Goal: Transaction & Acquisition: Purchase product/service

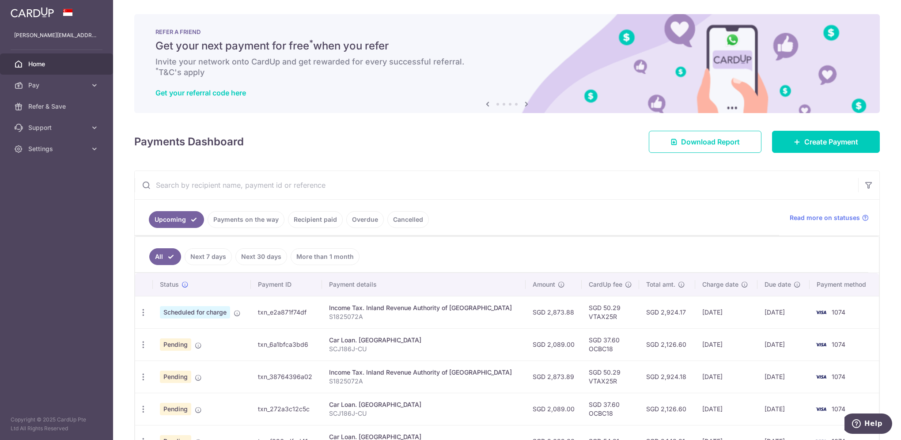
click at [42, 66] on span "Home" at bounding box center [57, 64] width 58 height 9
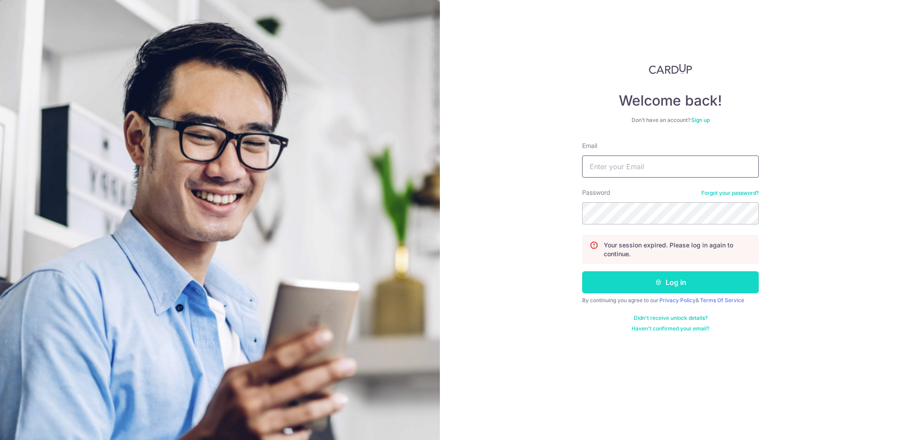
type input "jennifer_khow@hotmail.com"
click at [686, 283] on button "Log in" at bounding box center [670, 282] width 177 height 22
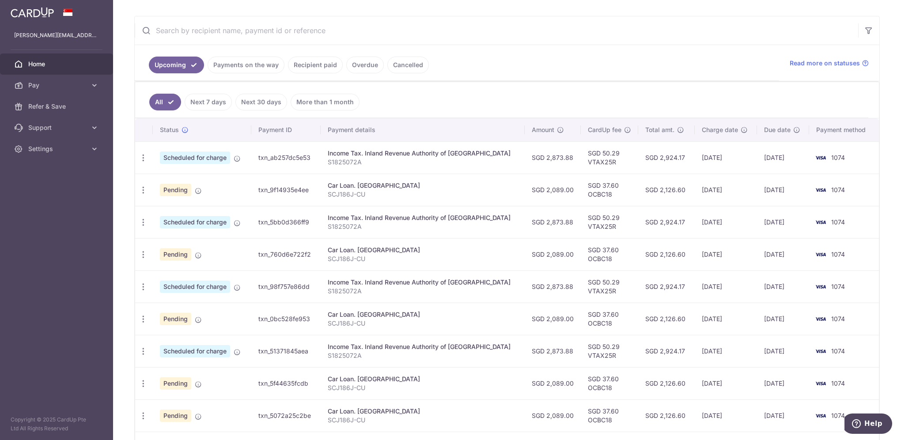
scroll to position [221, 0]
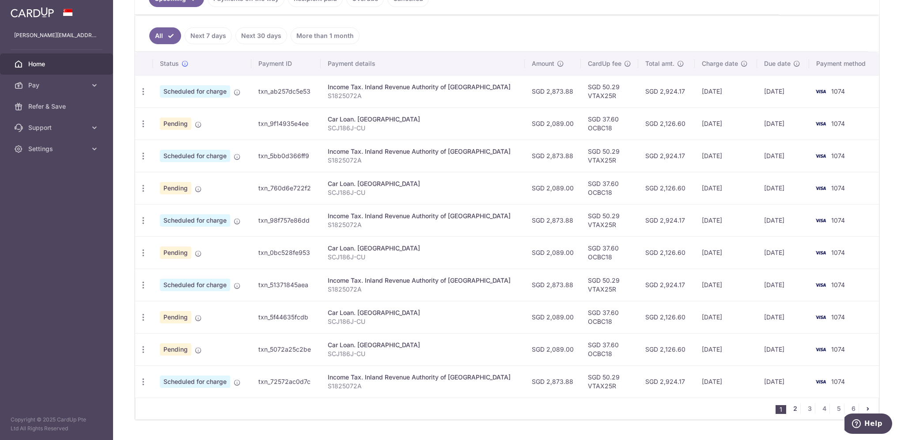
click at [791, 405] on link "2" at bounding box center [795, 408] width 11 height 11
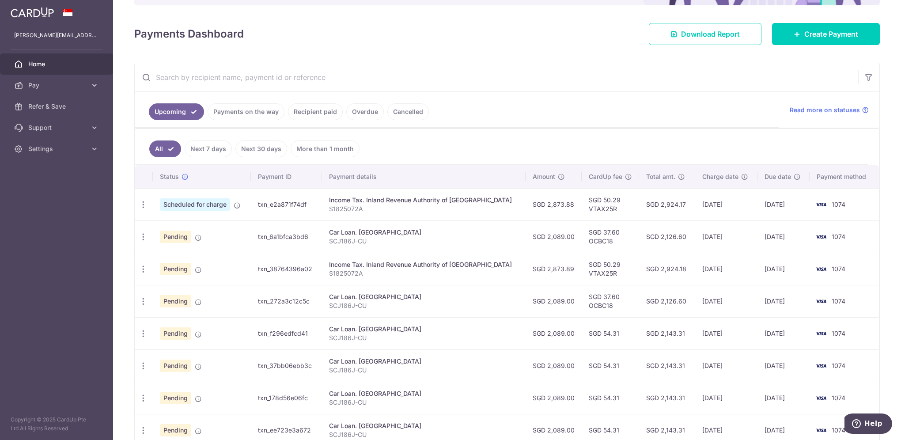
scroll to position [0, 0]
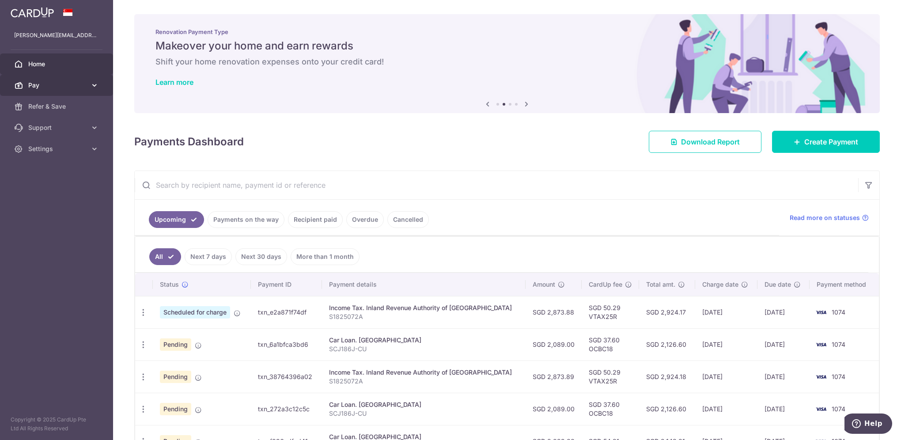
click at [92, 82] on icon at bounding box center [94, 85] width 9 height 9
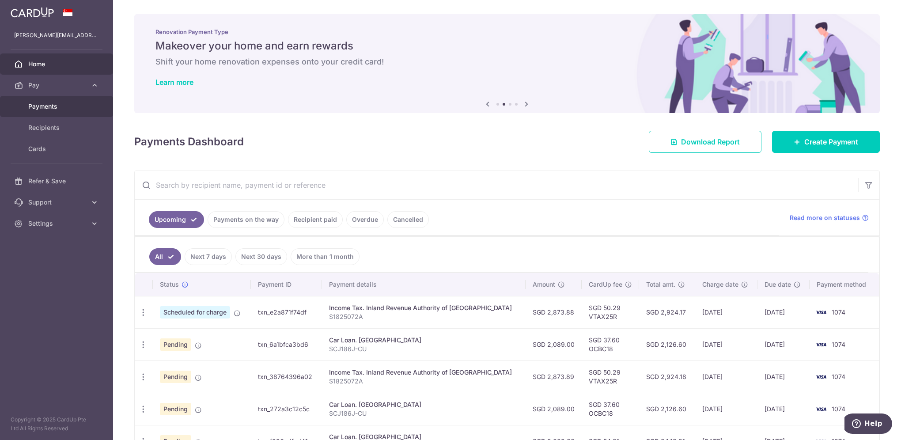
click at [67, 108] on span "Payments" at bounding box center [57, 106] width 58 height 9
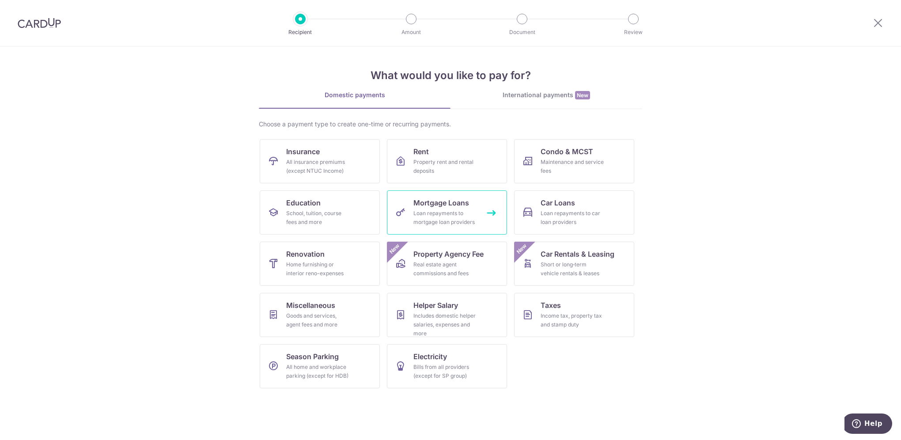
click at [428, 207] on span "Mortgage Loans" at bounding box center [441, 202] width 56 height 11
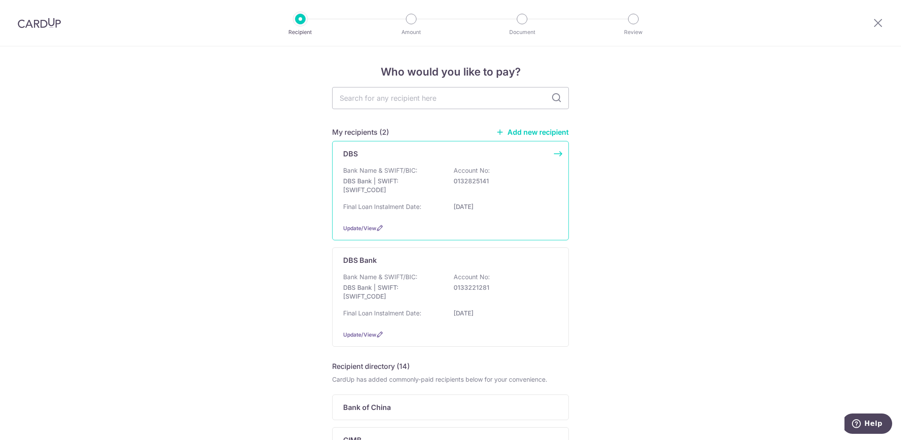
click at [479, 191] on div "Bank Name & SWIFT/BIC: DBS Bank | SWIFT: DBSSSGSGXXX Account No: 0132825141" at bounding box center [450, 182] width 215 height 33
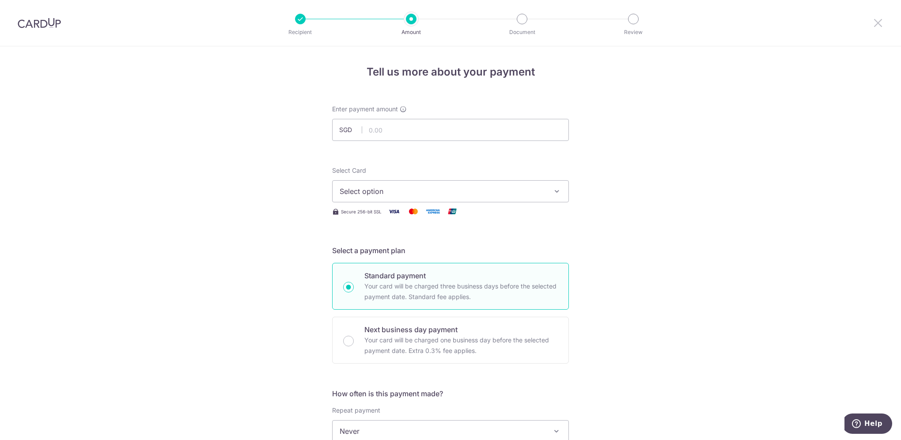
click at [879, 20] on icon at bounding box center [878, 22] width 11 height 11
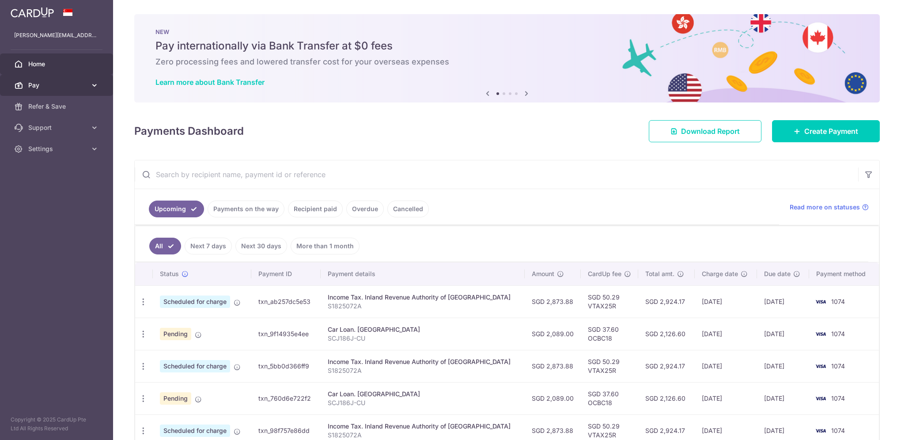
click at [95, 83] on icon at bounding box center [94, 85] width 9 height 9
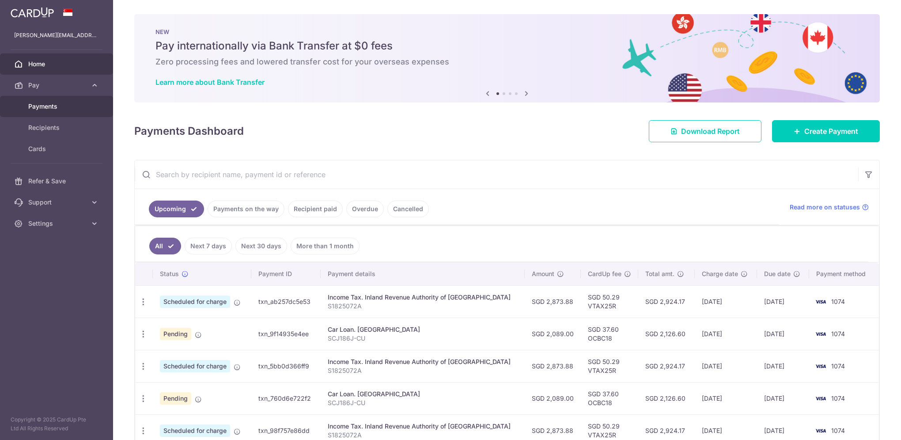
click at [74, 104] on span "Payments" at bounding box center [57, 106] width 58 height 9
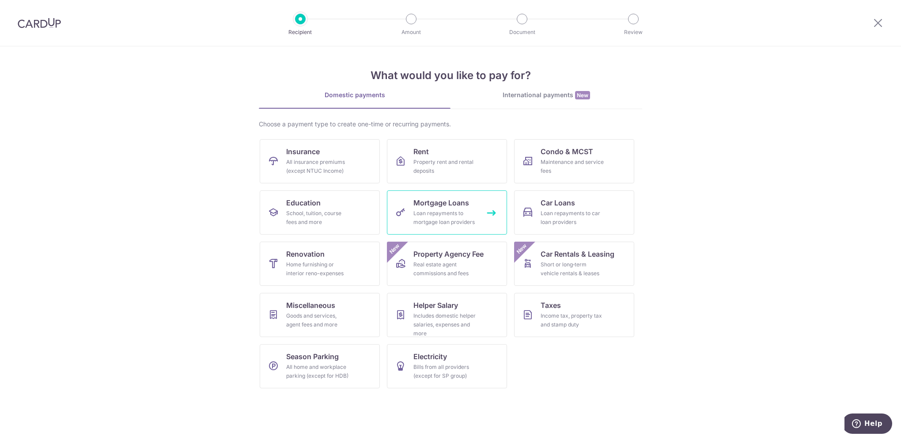
click at [445, 198] on span "Mortgage Loans" at bounding box center [441, 202] width 56 height 11
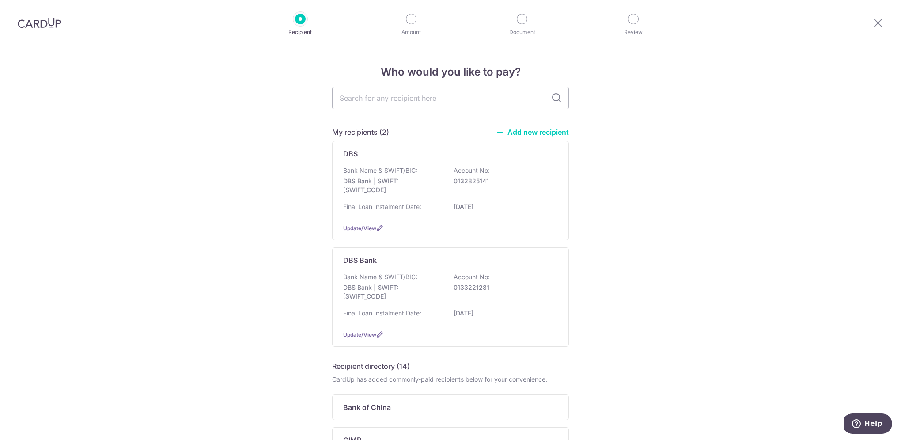
click at [534, 129] on link "Add new recipient" at bounding box center [532, 132] width 73 height 9
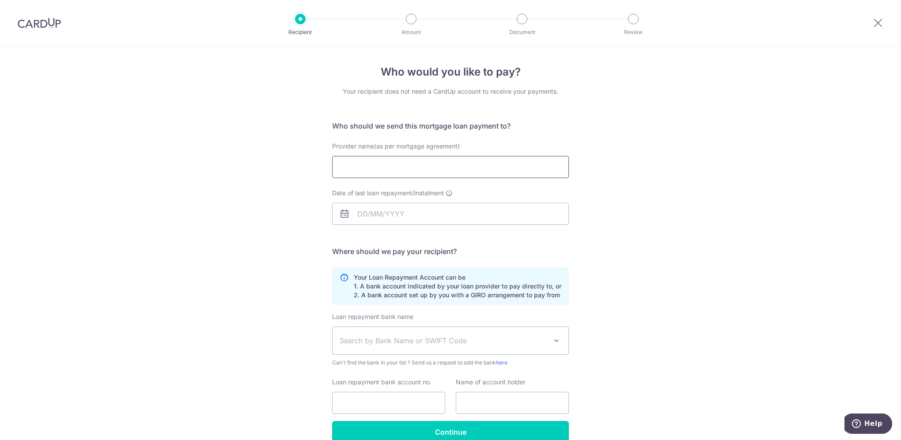
click at [486, 166] on input "Provider name(as per mortgage agreement)" at bounding box center [450, 167] width 237 height 22
type input "DBS"
click at [380, 215] on input "Date of last loan repayment/instalment" at bounding box center [450, 214] width 237 height 22
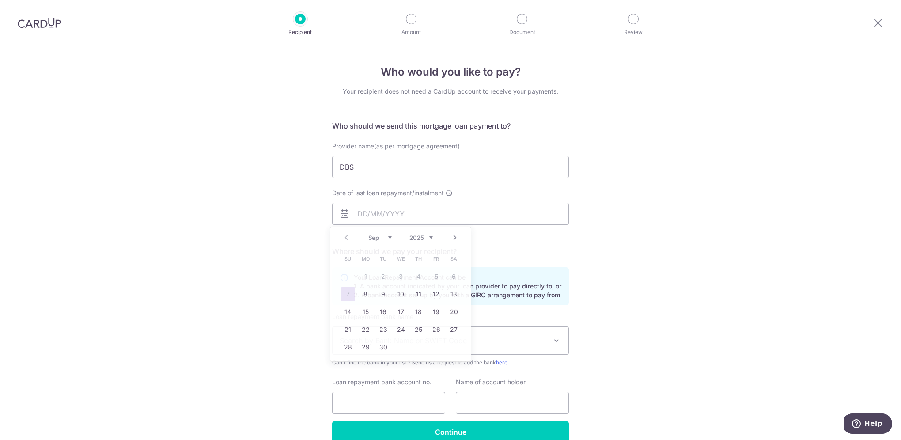
click at [50, 25] on img at bounding box center [39, 23] width 43 height 11
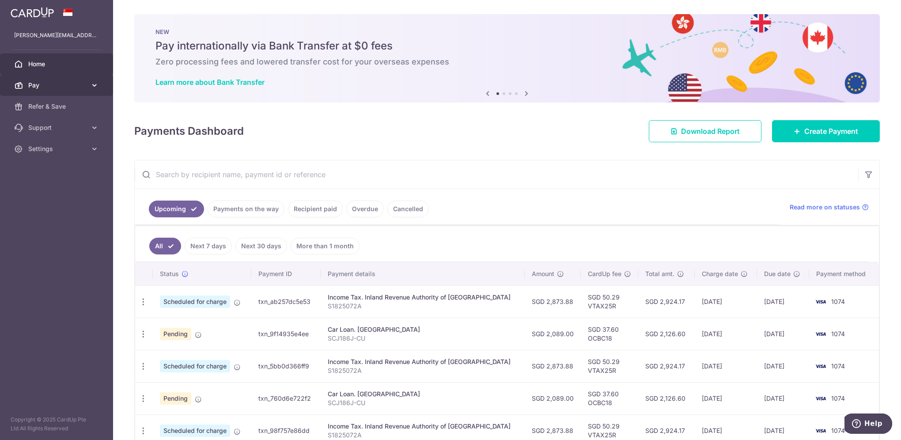
click at [65, 83] on span "Pay" at bounding box center [57, 85] width 58 height 9
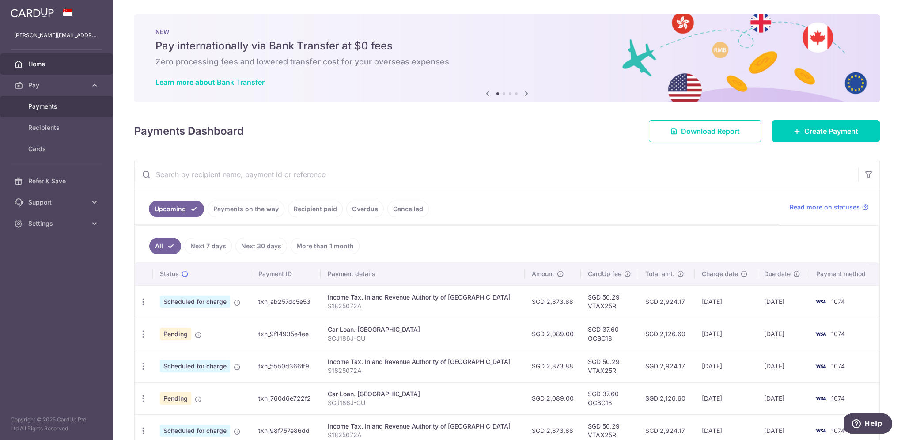
click at [65, 106] on span "Payments" at bounding box center [57, 106] width 58 height 9
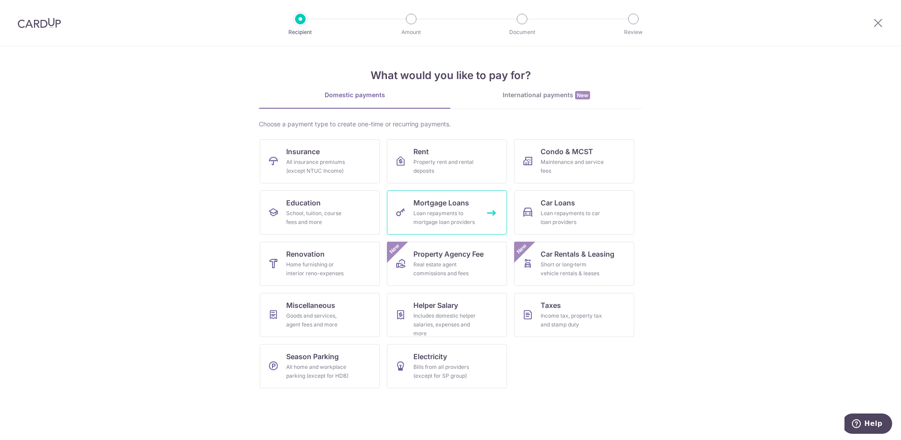
click at [459, 212] on div "Loan repayments to mortgage loan providers" at bounding box center [445, 218] width 64 height 18
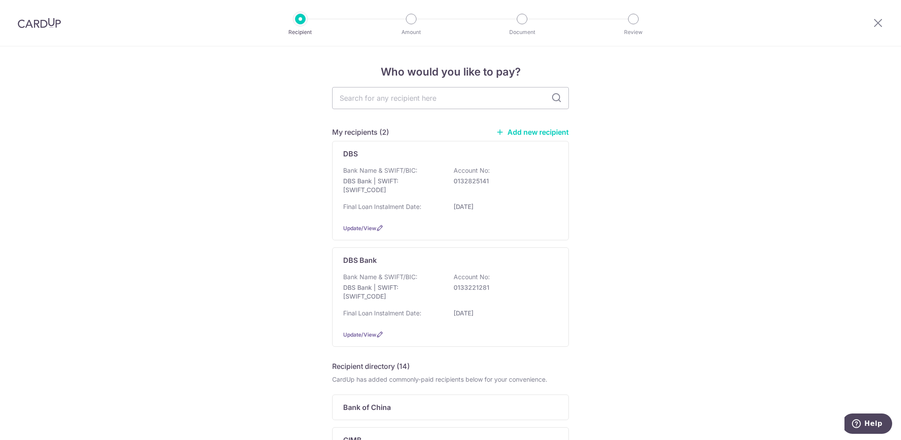
click at [531, 129] on link "Add new recipient" at bounding box center [532, 132] width 73 height 9
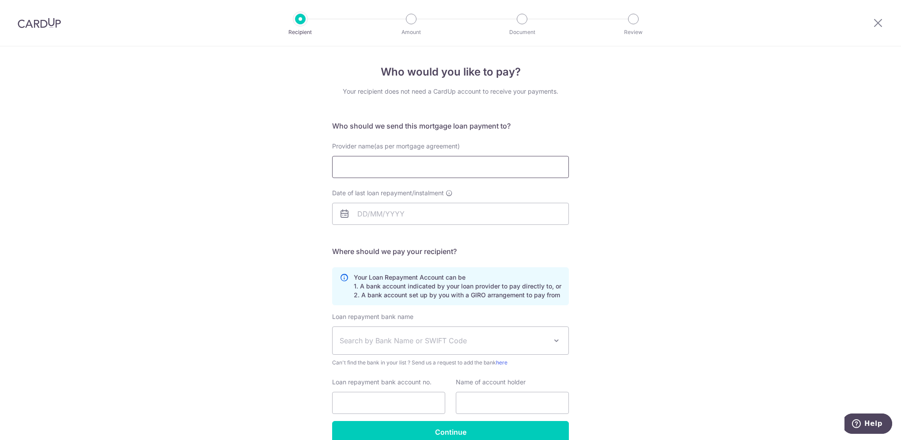
click at [479, 173] on input "Provider name(as per mortgage agreement)" at bounding box center [450, 167] width 237 height 22
type input "DBS"
click at [653, 217] on div "Who would you like to pay? Your recipient does not need a CardUp account to rec…" at bounding box center [450, 265] width 901 height 438
click at [505, 223] on input "Date of last loan repayment/instalment" at bounding box center [450, 214] width 237 height 22
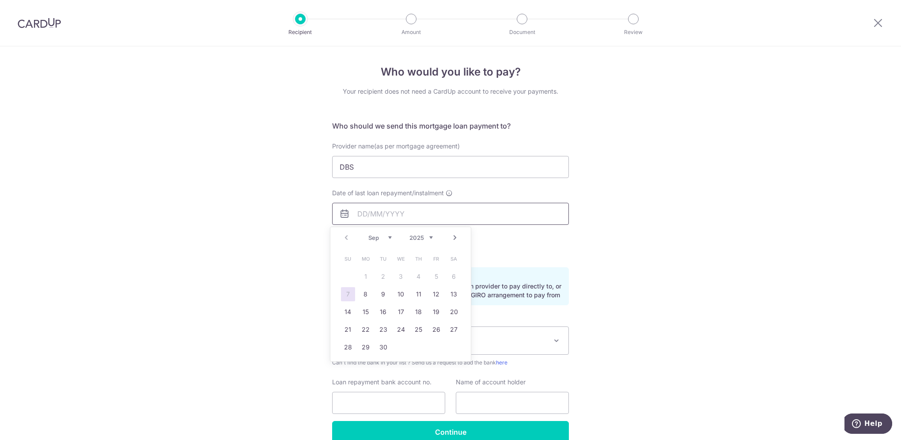
type input "01/02/2033"
click at [647, 262] on div "Who would you like to pay? Your recipient does not need a CardUp account to rec…" at bounding box center [450, 265] width 901 height 438
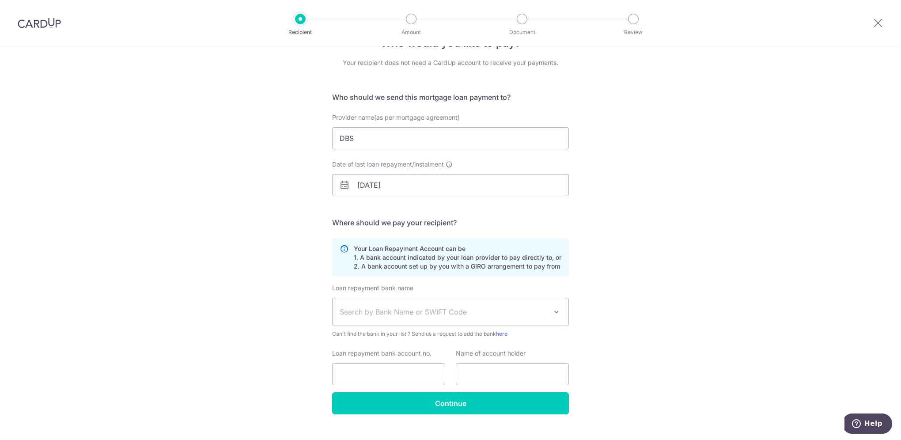
scroll to position [44, 0]
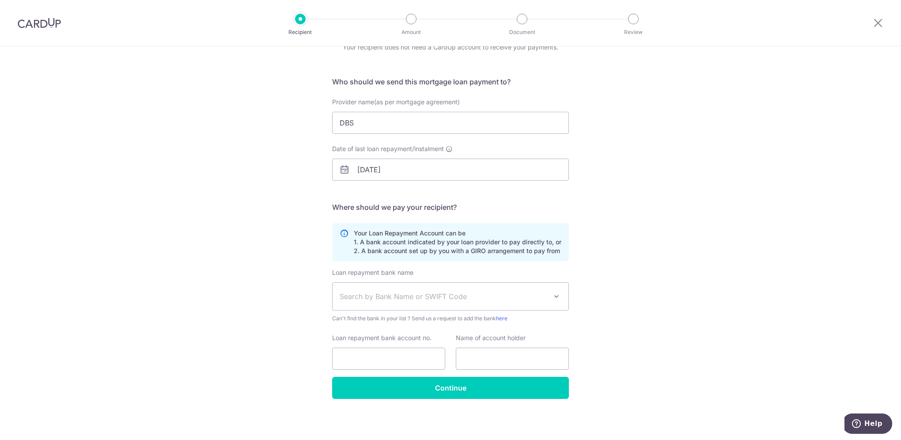
click at [502, 299] on span "Search by Bank Name or SWIFT Code" at bounding box center [444, 296] width 208 height 11
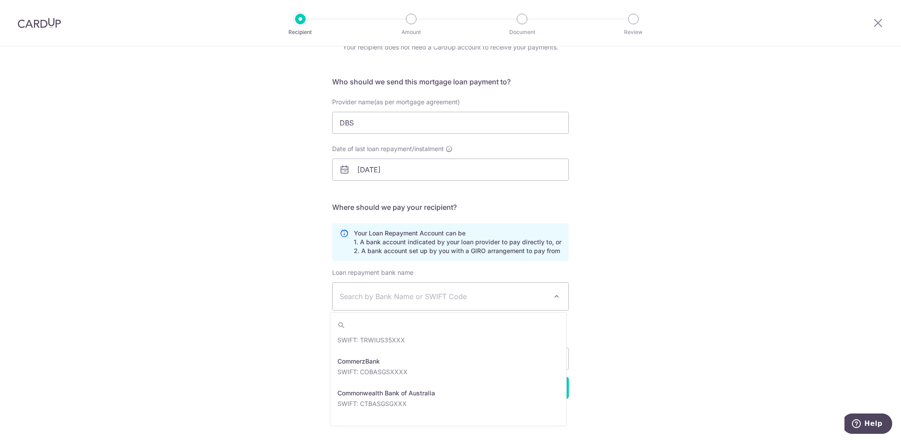
scroll to position [707, 0]
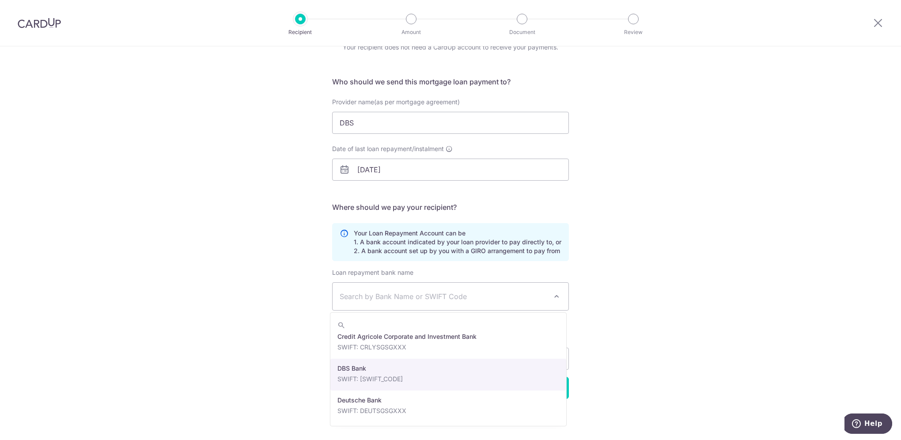
select select "6"
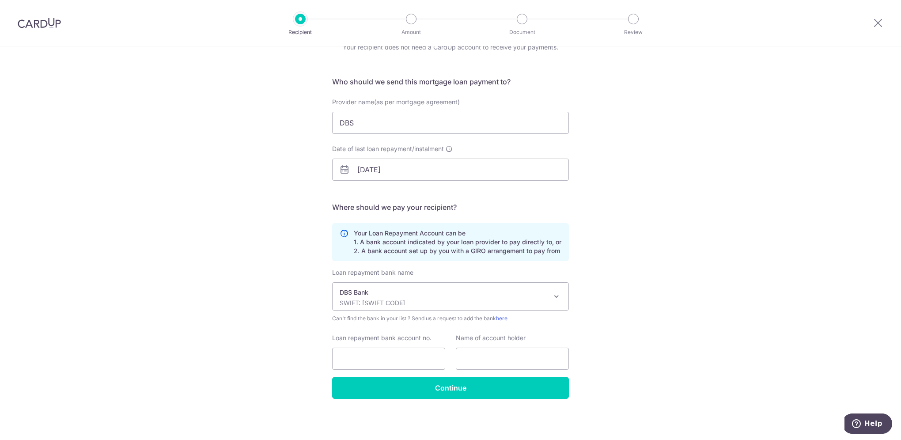
click at [708, 296] on div "Who would you like to pay? Your recipient does not need a CardUp account to rec…" at bounding box center [450, 221] width 901 height 438
click at [400, 359] on input "Loan repayment bank account no." at bounding box center [388, 359] width 113 height 22
click at [710, 329] on div "Who would you like to pay? Your recipient does not need a CardUp account to rec…" at bounding box center [450, 221] width 901 height 438
click at [424, 358] on input "Loan repayment bank account no." at bounding box center [388, 359] width 113 height 22
type input "0"
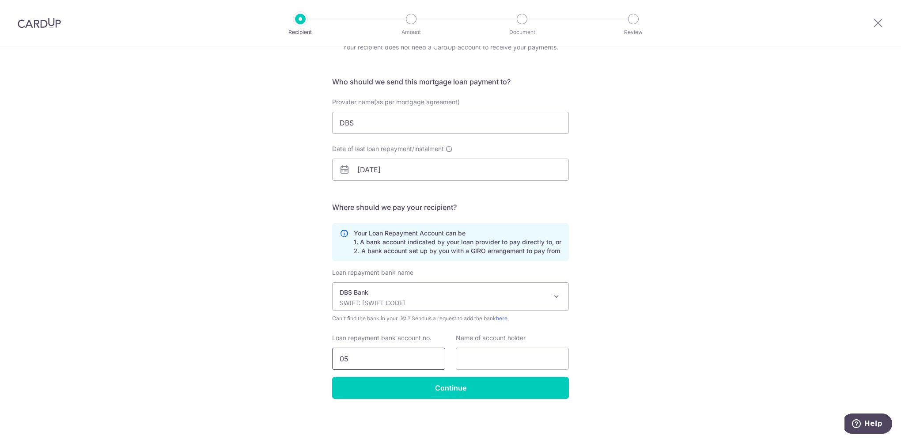
type input "0"
type input "084021717"
type input "Khow Chui Ping"
click at [674, 339] on div "Who would you like to pay? Your recipient does not need a CardUp account to rec…" at bounding box center [450, 221] width 901 height 438
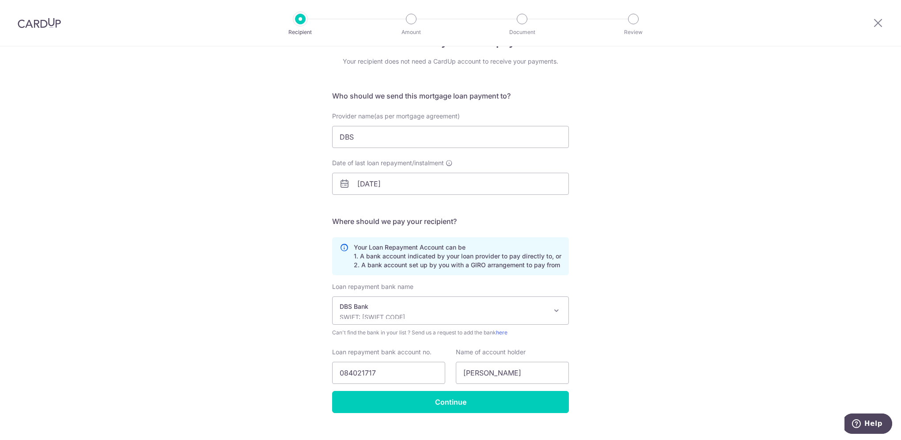
scroll to position [44, 0]
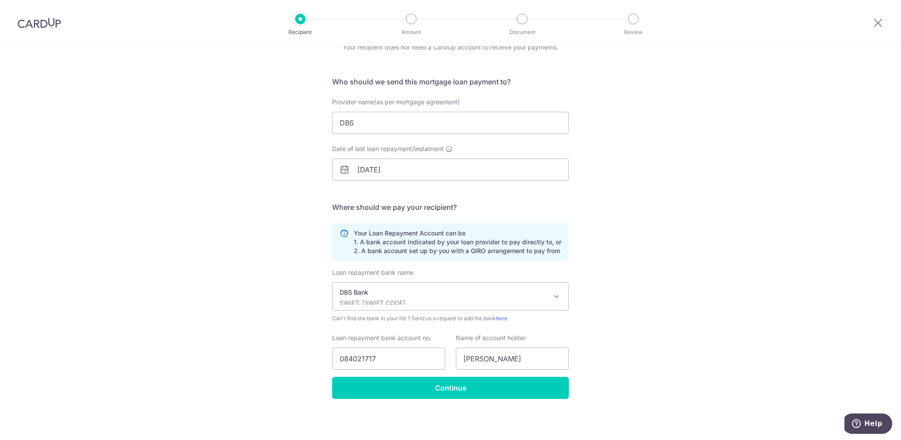
click at [343, 233] on icon at bounding box center [344, 242] width 9 height 27
click at [554, 295] on span at bounding box center [556, 296] width 11 height 11
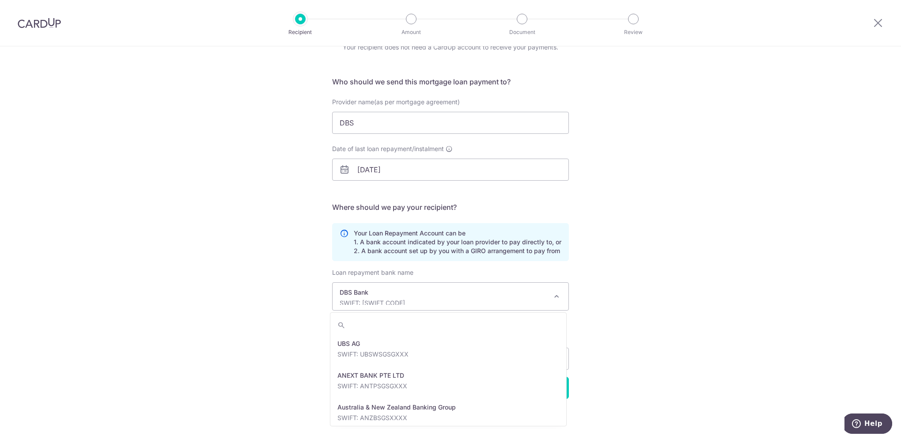
scroll to position [689, 0]
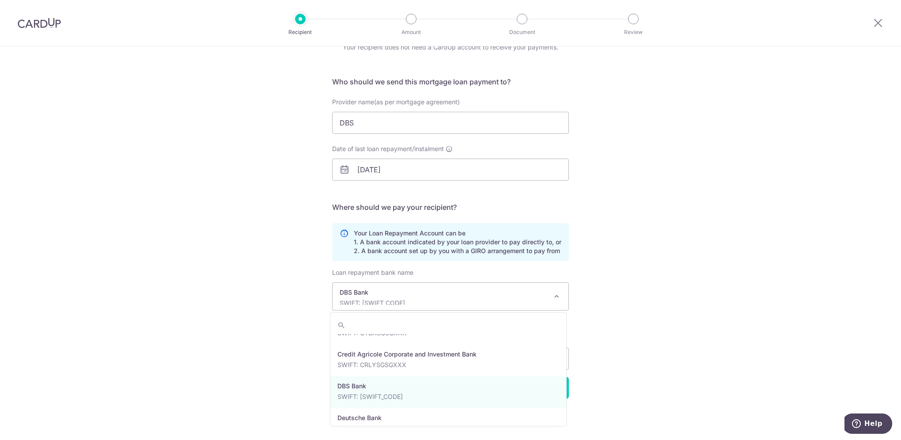
click at [554, 295] on span at bounding box center [556, 296] width 11 height 11
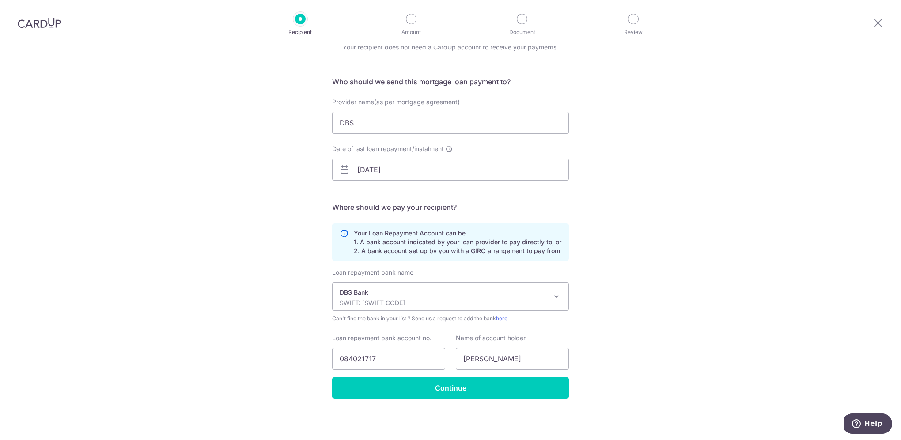
click at [661, 322] on div "Who would you like to pay? Your recipient does not need a CardUp account to rec…" at bounding box center [450, 221] width 901 height 438
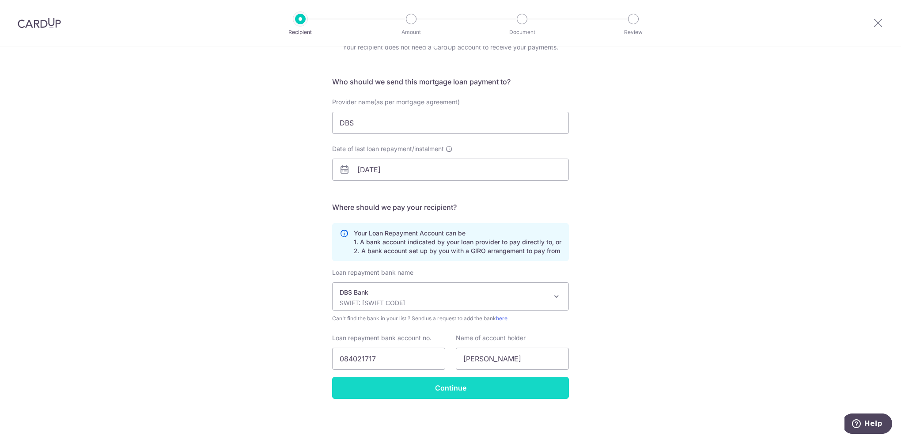
click at [528, 388] on input "Continue" at bounding box center [450, 388] width 237 height 22
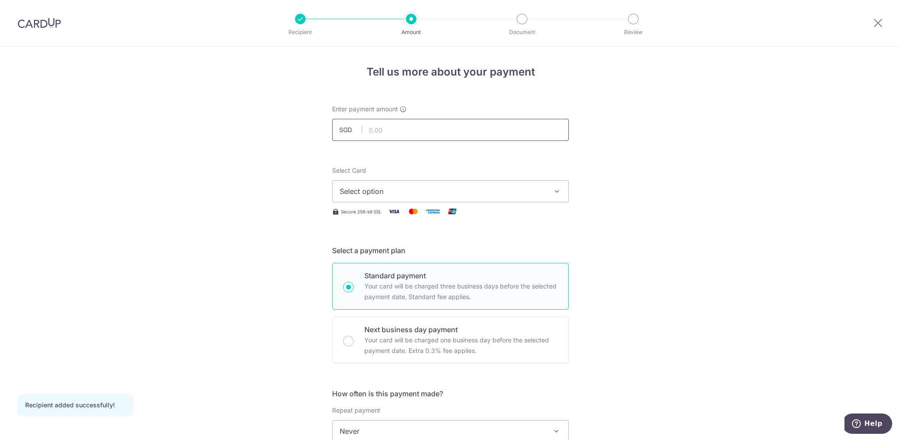
click at [510, 139] on input "text" at bounding box center [450, 130] width 237 height 22
type input "5,133.00"
click at [652, 168] on div "Tell us more about your payment Enter payment amount SGD 5,133.00 5133.00 Recip…" at bounding box center [450, 445] width 901 height 799
click at [549, 188] on button "Select option" at bounding box center [450, 191] width 237 height 22
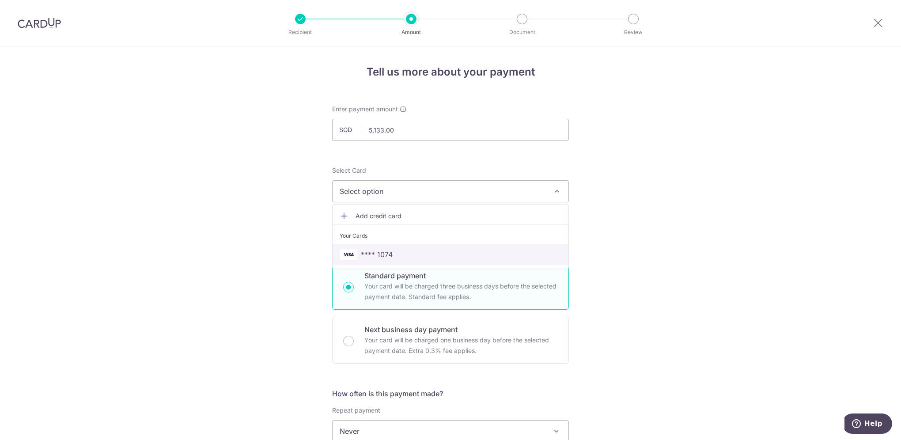
click at [540, 255] on span "**** 1074" at bounding box center [451, 254] width 222 height 11
type input "[DATE]"
click at [674, 239] on div "Tell us more about your payment Enter payment amount SGD 5,133.00 5133.00 Recip…" at bounding box center [450, 445] width 901 height 799
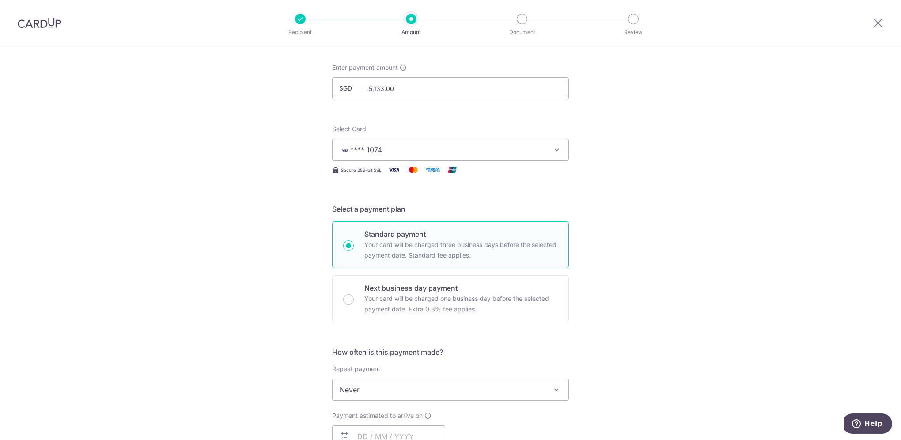
scroll to position [133, 0]
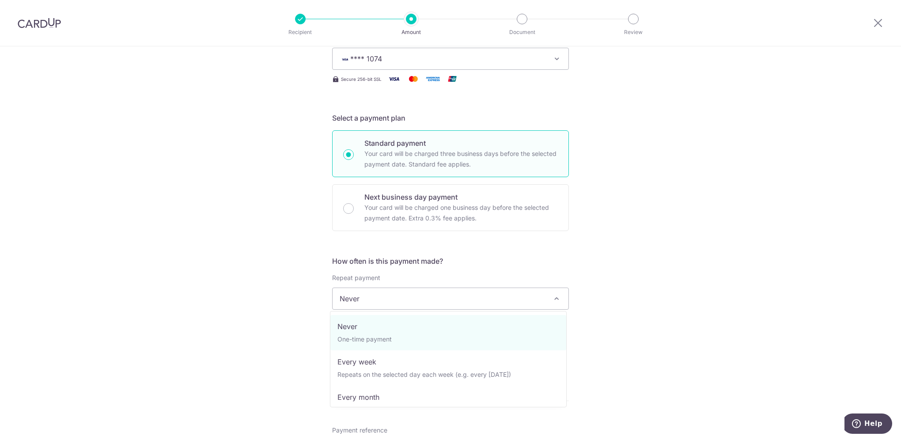
click at [551, 299] on span at bounding box center [556, 298] width 11 height 11
select select "3"
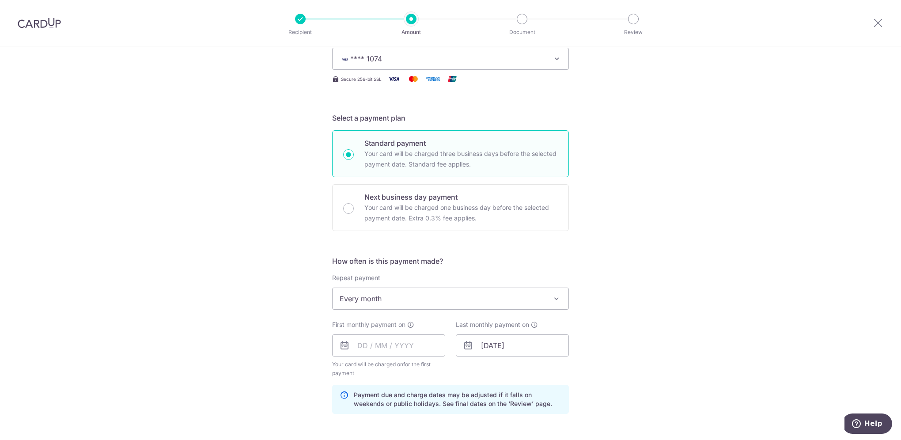
click at [838, 304] on div "Tell us more about your payment Enter payment amount SGD 5,133.00 5133.00 Recip…" at bounding box center [450, 336] width 901 height 844
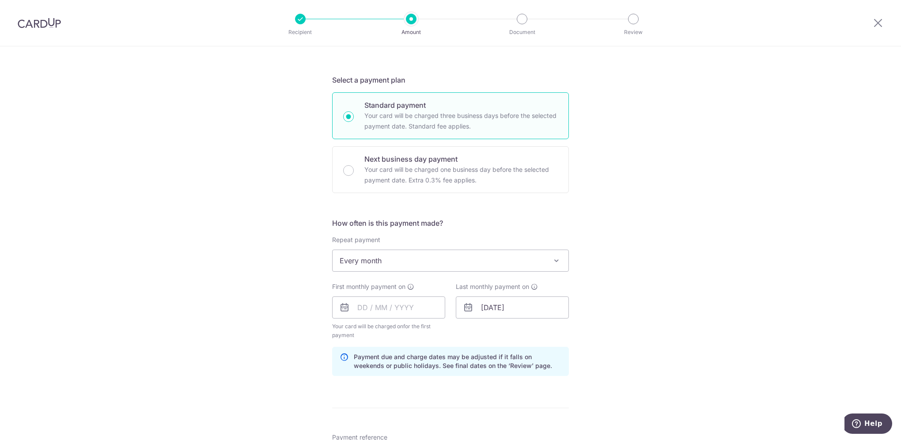
scroll to position [177, 0]
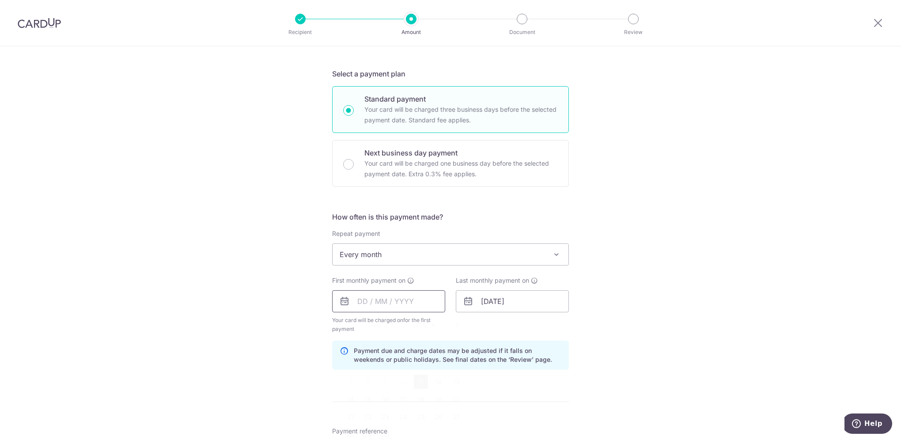
click at [397, 301] on input "text" at bounding box center [388, 301] width 113 height 22
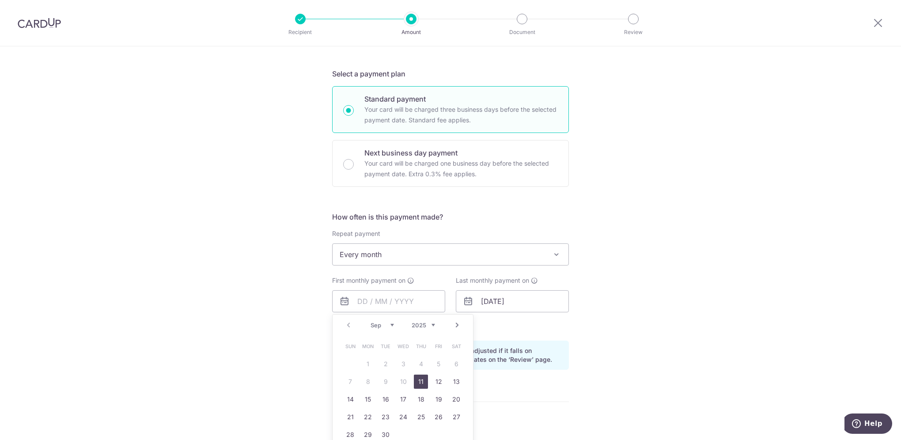
click at [389, 325] on select "Sep Oct Nov Dec" at bounding box center [382, 325] width 23 height 7
click at [400, 363] on link "1" at bounding box center [403, 364] width 14 height 14
type input "01/10/2025"
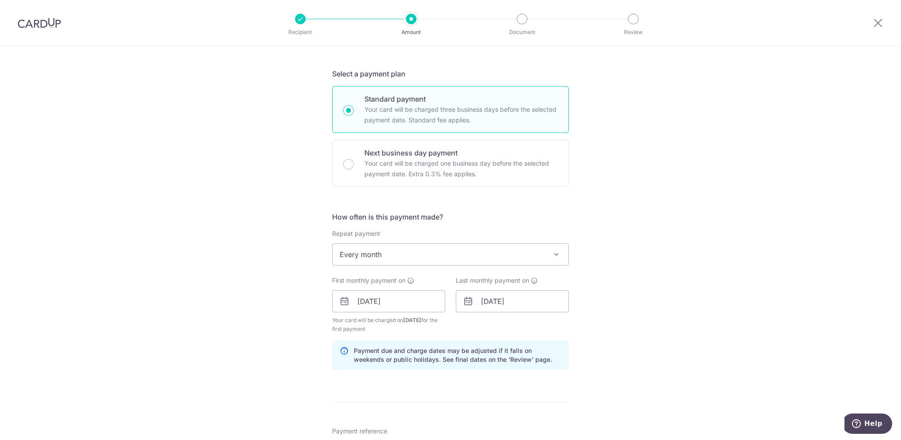
click at [632, 307] on div "Tell us more about your payment Enter payment amount SGD 5,133.00 5133.00 Recip…" at bounding box center [450, 292] width 901 height 844
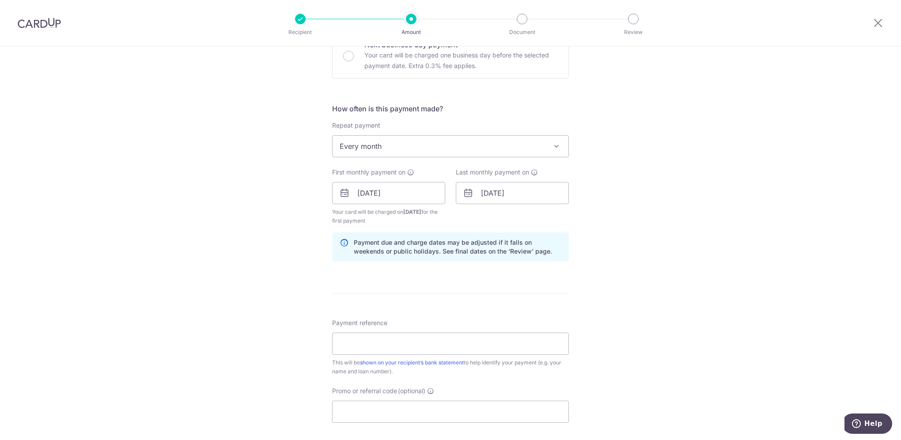
scroll to position [309, 0]
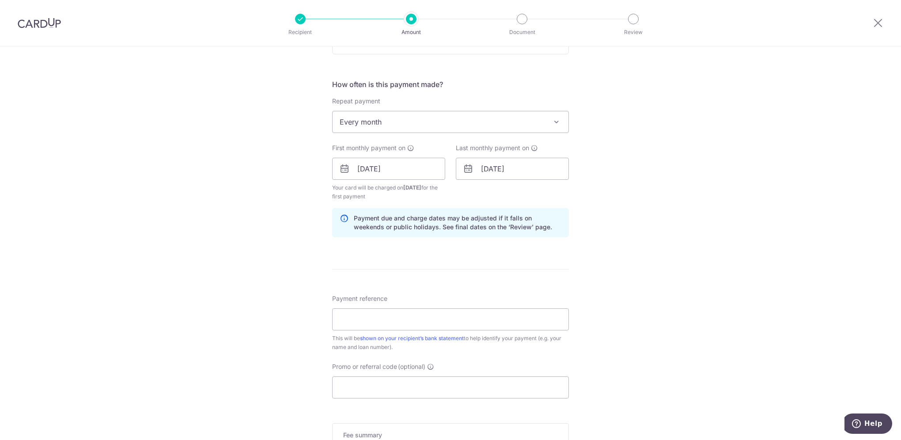
click at [493, 284] on form "Enter payment amount SGD 5,133.00 5133.00 Recipient added successfully! Select …" at bounding box center [450, 167] width 237 height 744
click at [465, 317] on input "Payment reference" at bounding box center [450, 319] width 237 height 22
drag, startPoint x: 350, startPoint y: 316, endPoint x: 356, endPoint y: 318, distance: 6.9
click at [350, 316] on input "9 DF-CU" at bounding box center [450, 319] width 237 height 22
type input "9DF - CU"
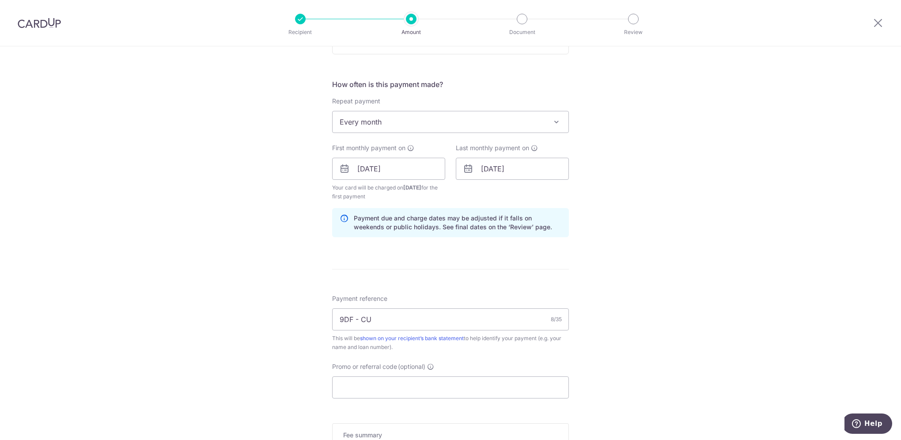
click at [631, 356] on div "Tell us more about your payment Enter payment amount SGD 5,133.00 5133.00 Recip…" at bounding box center [450, 159] width 901 height 844
click at [513, 387] on input "Promo or referral code (optional)" at bounding box center [450, 387] width 237 height 22
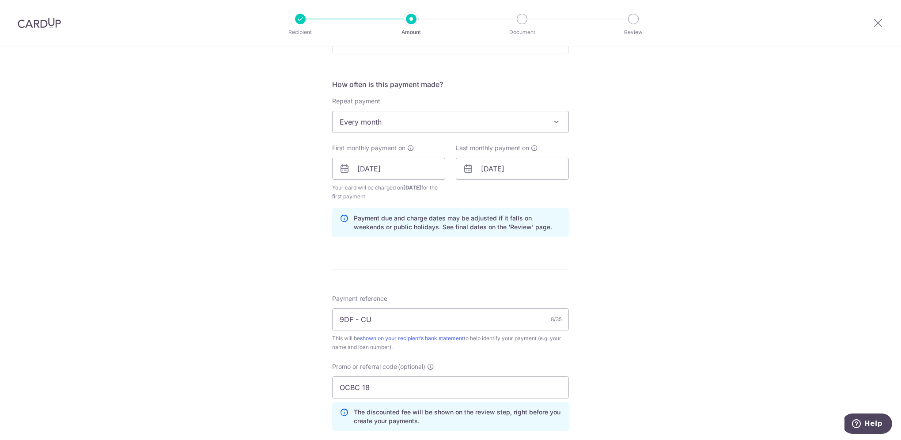
drag, startPoint x: 778, startPoint y: 415, endPoint x: 693, endPoint y: 379, distance: 93.2
click at [779, 415] on div "Tell us more about your payment Enter payment amount SGD 5,133.00 5133.00 Recip…" at bounding box center [450, 179] width 901 height 884
click at [360, 382] on input "OCBC 18" at bounding box center [450, 387] width 237 height 22
type input "OCBC18"
click at [616, 306] on div "Tell us more about your payment Enter payment amount SGD 5,133.00 5133.00 Recip…" at bounding box center [450, 179] width 901 height 884
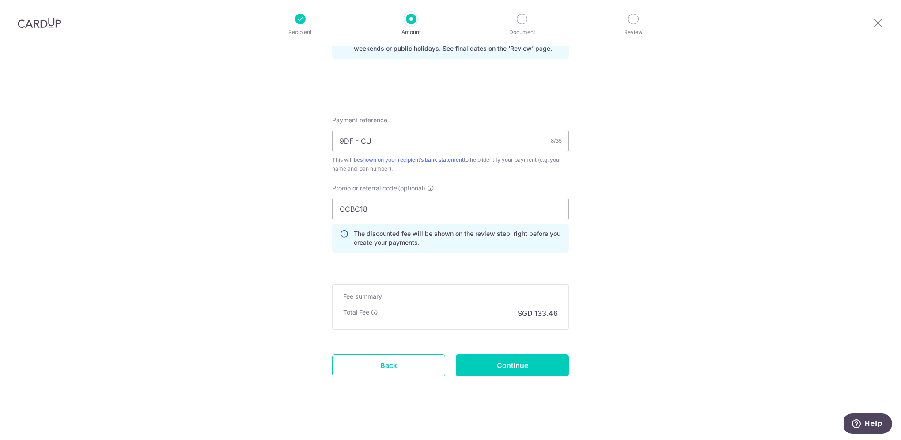
scroll to position [489, 0]
click at [504, 366] on input "Continue" at bounding box center [512, 364] width 113 height 22
type input "Create Schedule"
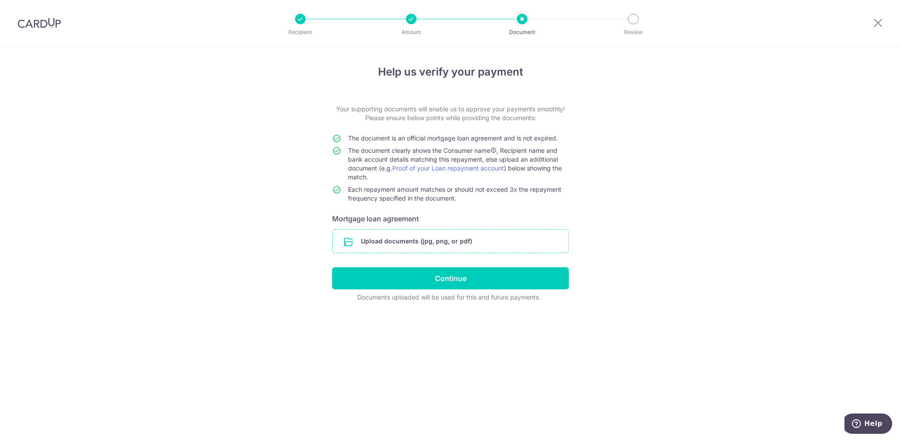
click at [465, 245] on input "file" at bounding box center [451, 241] width 236 height 23
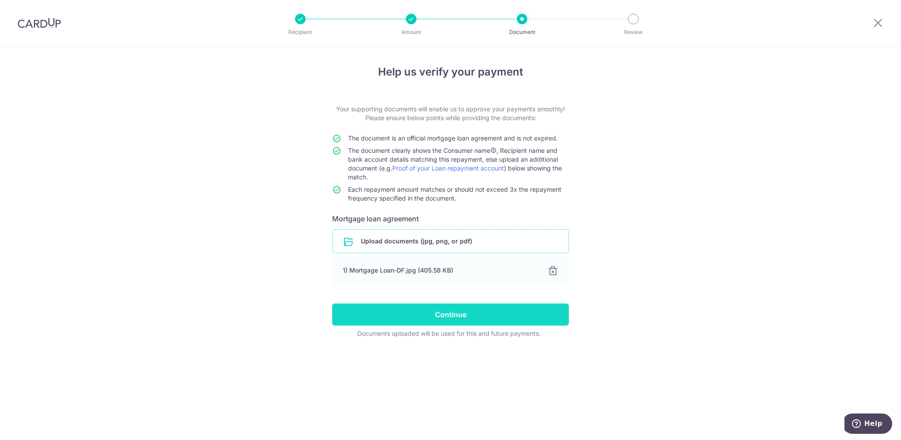
click at [491, 317] on input "Continue" at bounding box center [450, 314] width 237 height 22
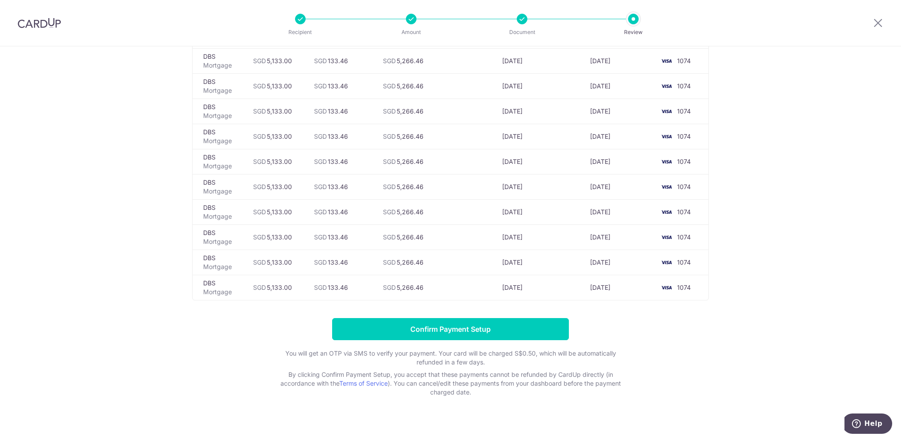
scroll to position [2078, 0]
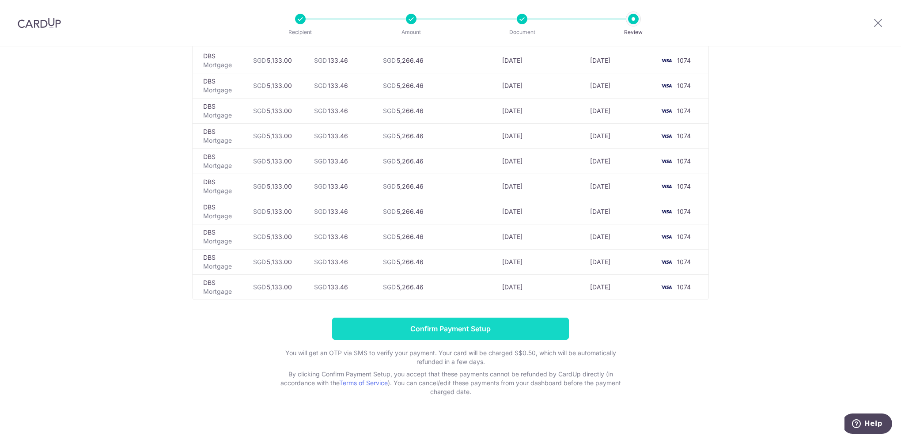
click at [412, 323] on input "Confirm Payment Setup" at bounding box center [450, 329] width 237 height 22
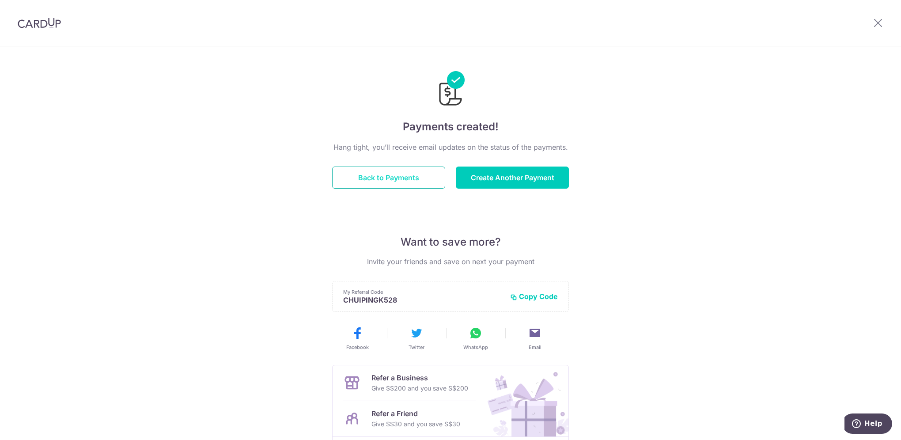
click at [410, 171] on button "Back to Payments" at bounding box center [388, 178] width 113 height 22
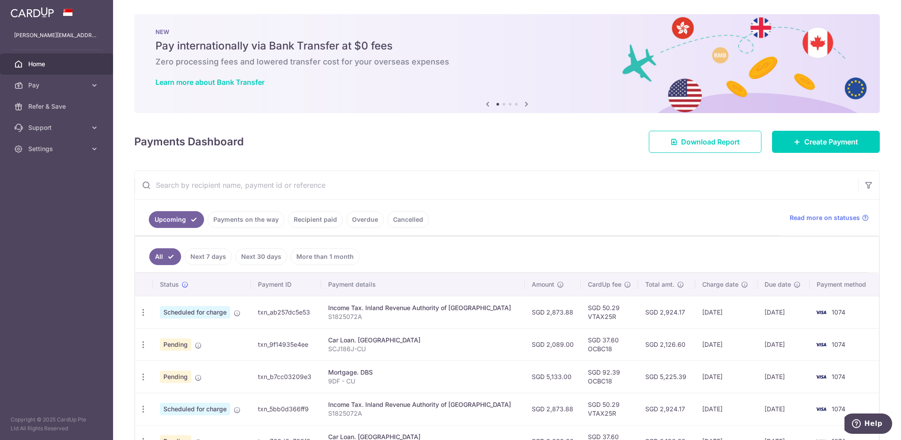
scroll to position [133, 0]
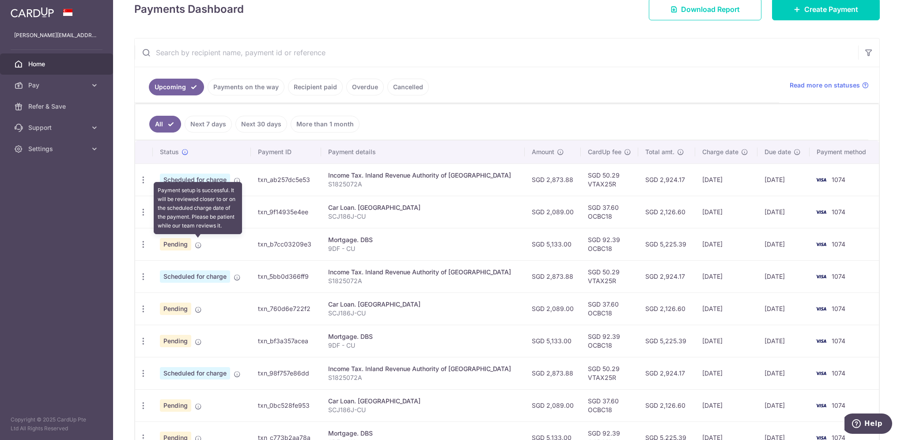
click at [197, 245] on icon at bounding box center [198, 245] width 7 height 7
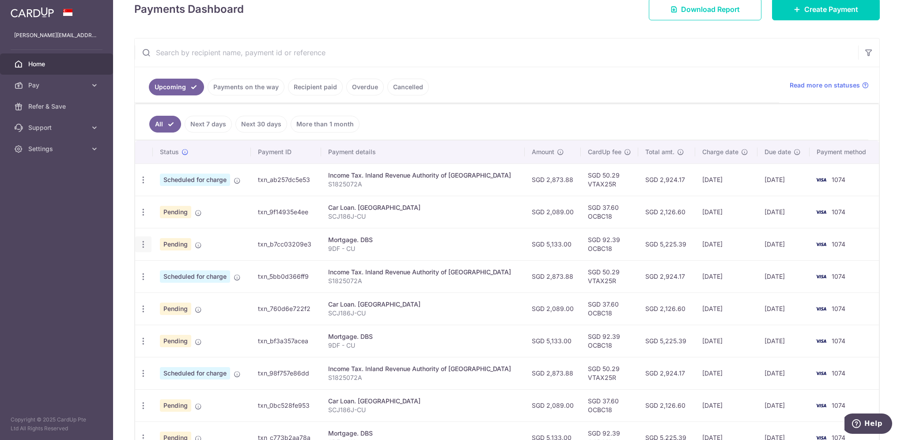
click at [144, 244] on icon "button" at bounding box center [143, 244] width 9 height 9
click at [193, 267] on span "Update payment" at bounding box center [190, 268] width 60 height 11
radio input "true"
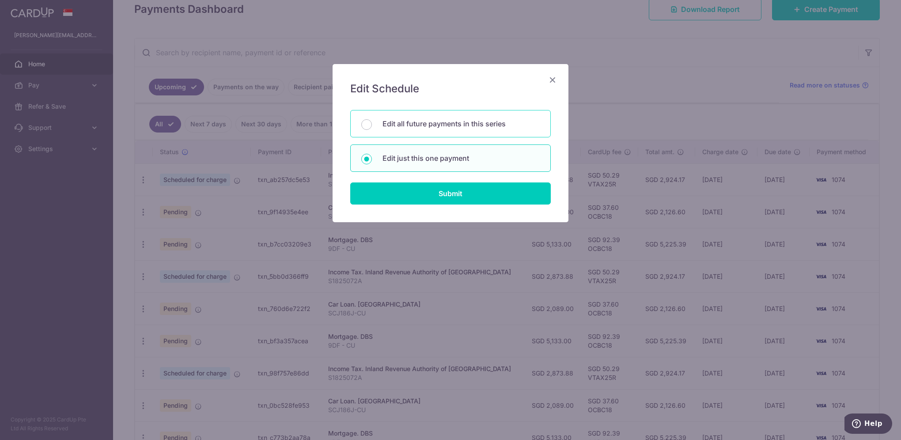
click at [465, 118] on div "Edit all future payments in this series" at bounding box center [450, 123] width 201 height 27
radio input "true"
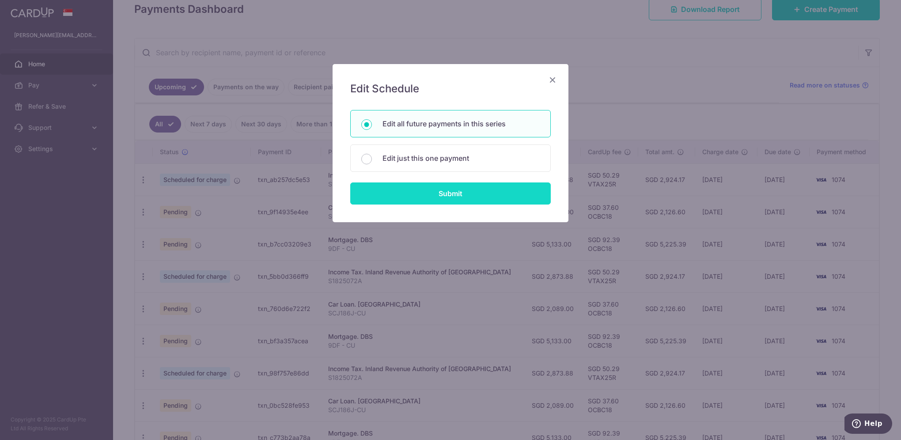
click at [481, 196] on input "Submit" at bounding box center [450, 193] width 201 height 22
radio input "true"
type input "5,133.00"
type input "9DF - CU"
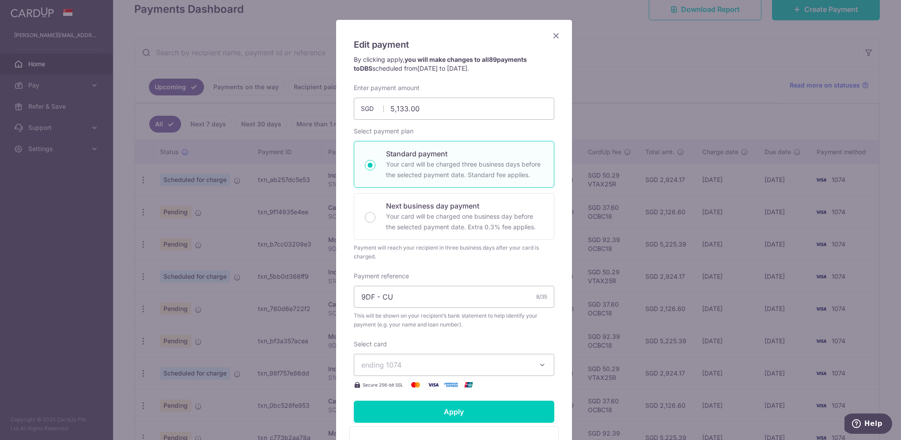
scroll to position [0, 0]
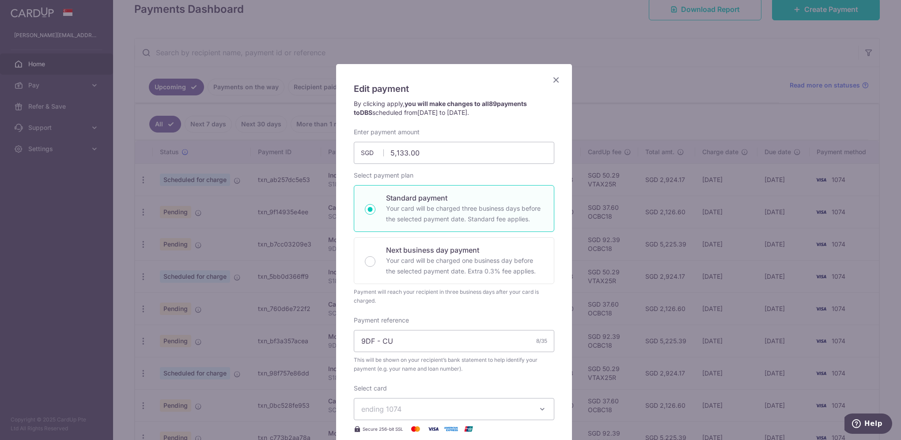
click at [553, 78] on icon "Close" at bounding box center [556, 79] width 11 height 11
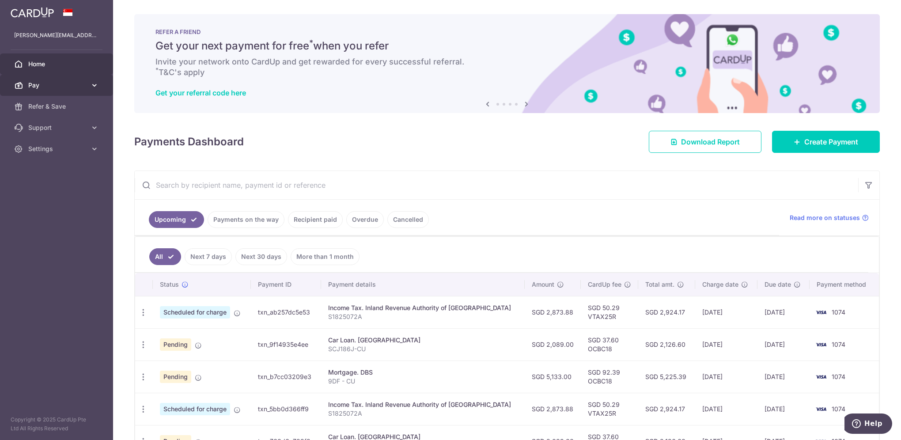
click at [91, 80] on link "Pay" at bounding box center [56, 85] width 113 height 21
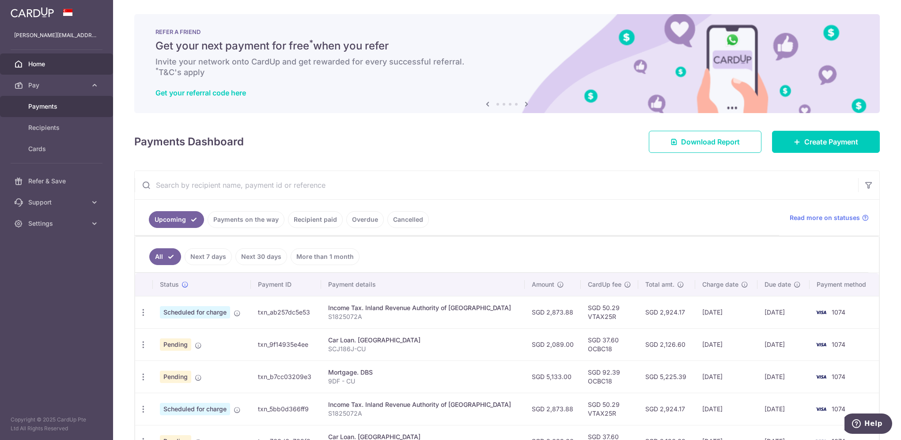
click at [48, 106] on span "Payments" at bounding box center [57, 106] width 58 height 9
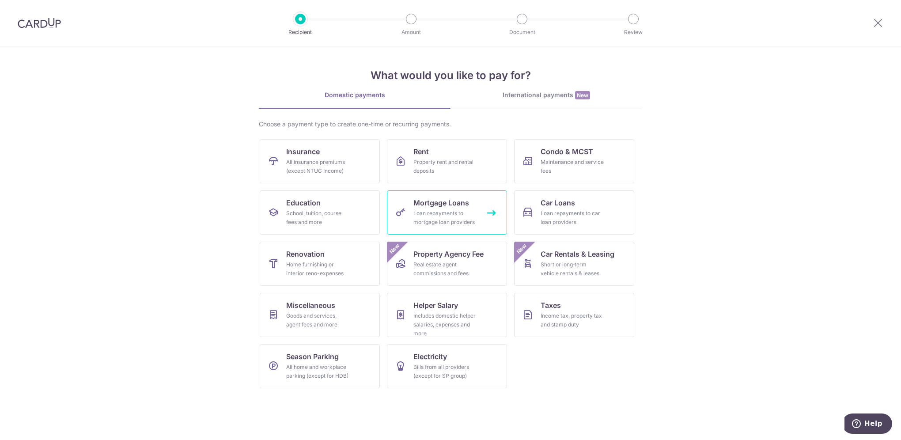
click at [445, 215] on div "Loan repayments to mortgage loan providers" at bounding box center [445, 218] width 64 height 18
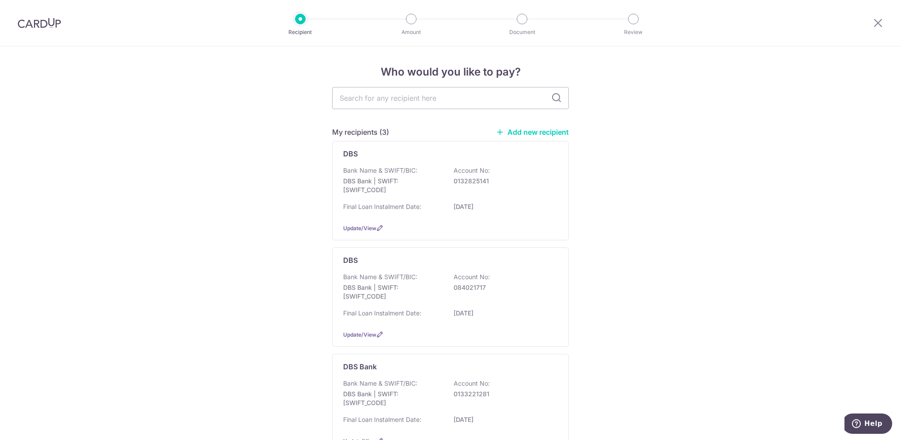
click at [538, 130] on link "Add new recipient" at bounding box center [532, 132] width 73 height 9
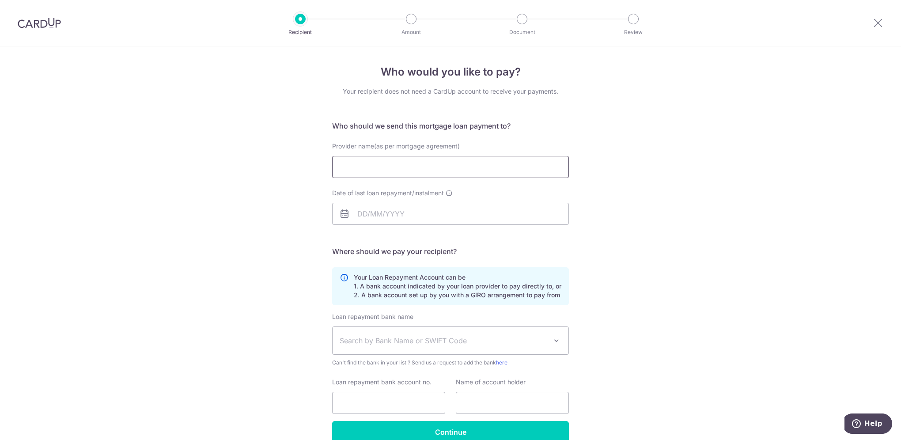
click at [452, 163] on input "Provider name(as per mortgage agreement)" at bounding box center [450, 167] width 237 height 22
type input "DBS"
click at [656, 195] on div "Who would you like to pay? Your recipient does not need a CardUp account to rec…" at bounding box center [450, 265] width 901 height 438
click at [475, 219] on input "Date of last loan repayment/instalment" at bounding box center [450, 214] width 237 height 22
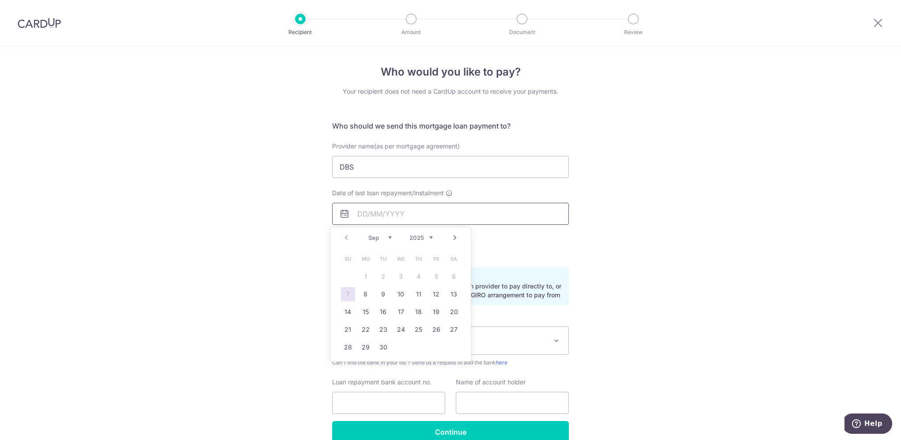
type input "[DATE]"
click at [610, 237] on div "Who would you like to pay? Your recipient does not need a CardUp account to rec…" at bounding box center [450, 265] width 901 height 438
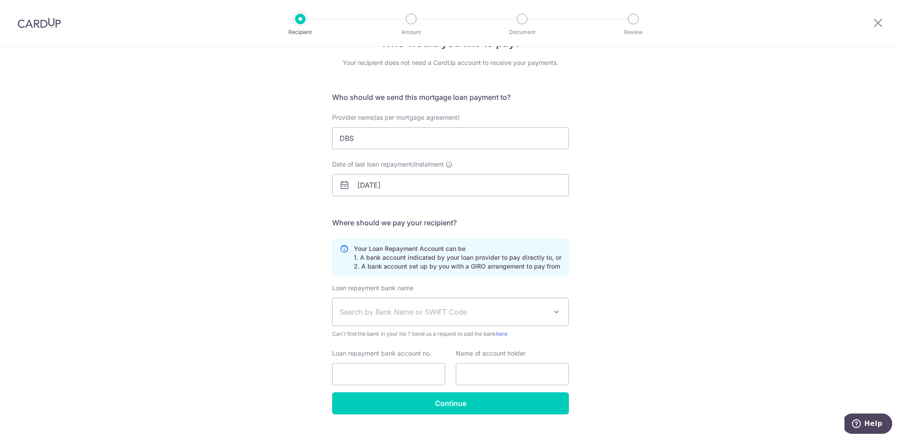
scroll to position [44, 0]
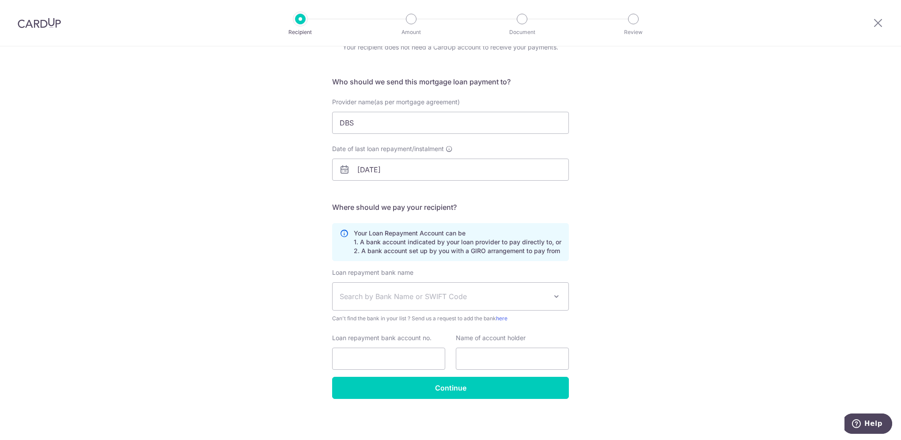
click at [531, 295] on span "Search by Bank Name or SWIFT Code" at bounding box center [444, 296] width 208 height 11
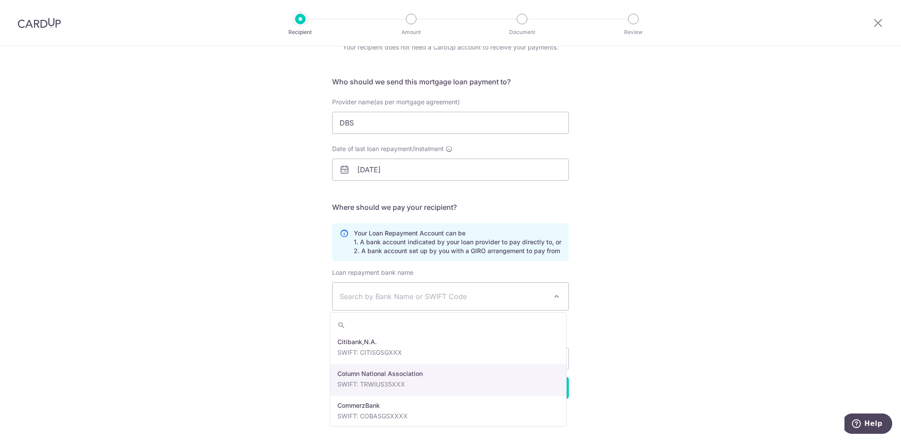
scroll to position [707, 0]
select select "6"
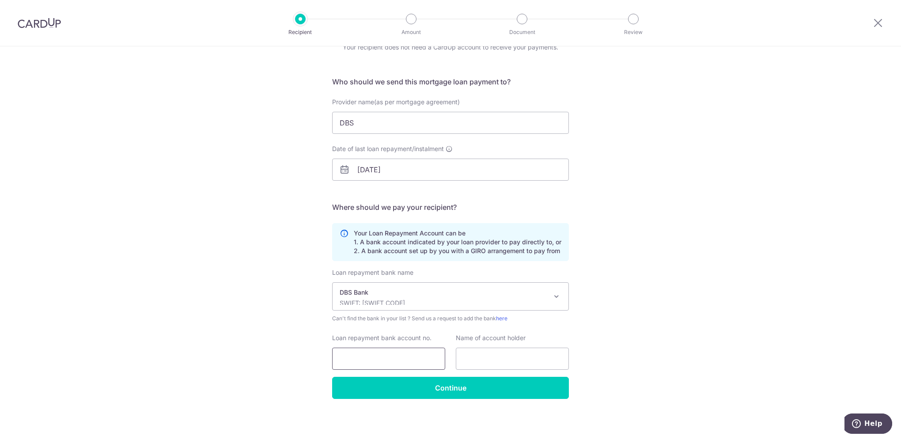
click at [378, 363] on input "Loan repayment bank account no." at bounding box center [388, 359] width 113 height 22
click at [480, 357] on input "text" at bounding box center [512, 359] width 113 height 22
type input "[PERSON_NAME] [PERSON_NAME]"
click at [629, 349] on div "Who would you like to pay? Your recipient does not need a CardUp account to rec…" at bounding box center [450, 221] width 901 height 438
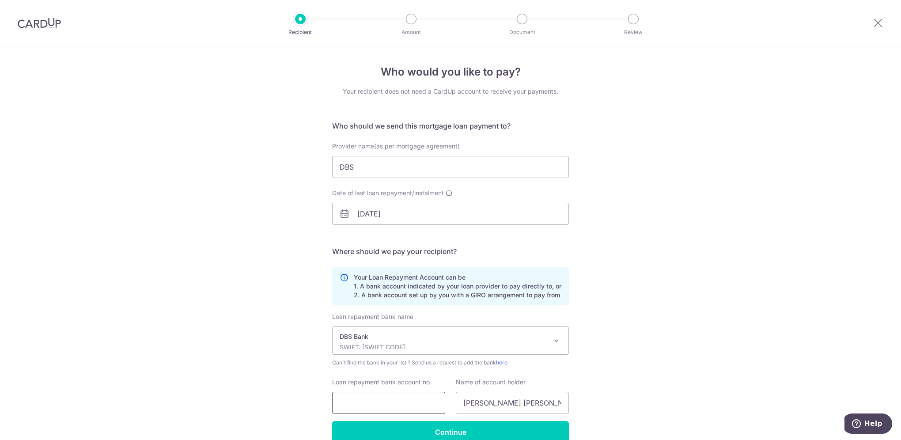
click at [377, 401] on input "Loan repayment bank account no." at bounding box center [388, 403] width 113 height 22
click at [704, 327] on div "Who would you like to pay? Your recipient does not need a CardUp account to rec…" at bounding box center [450, 265] width 901 height 438
drag, startPoint x: 360, startPoint y: 168, endPoint x: 325, endPoint y: 168, distance: 35.3
click at [327, 168] on div "Provider name(as per mortgage agreement) DBS" at bounding box center [450, 160] width 247 height 36
click at [685, 309] on div "Who would you like to pay? Your recipient does not need a CardUp account to rec…" at bounding box center [450, 265] width 901 height 438
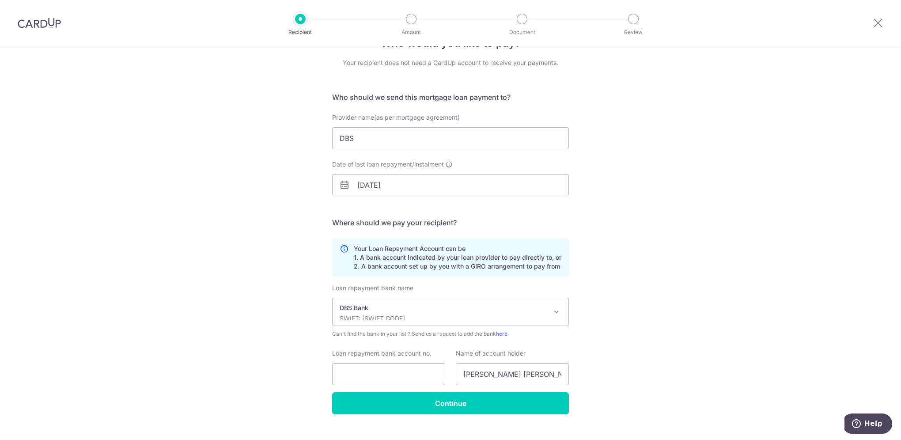
scroll to position [44, 0]
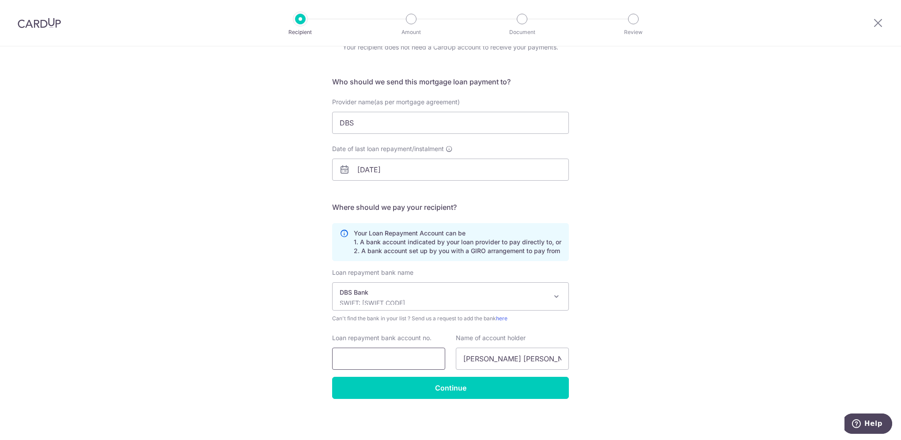
click at [377, 360] on input "Loan repayment bank account no." at bounding box center [388, 359] width 113 height 22
type input "0"
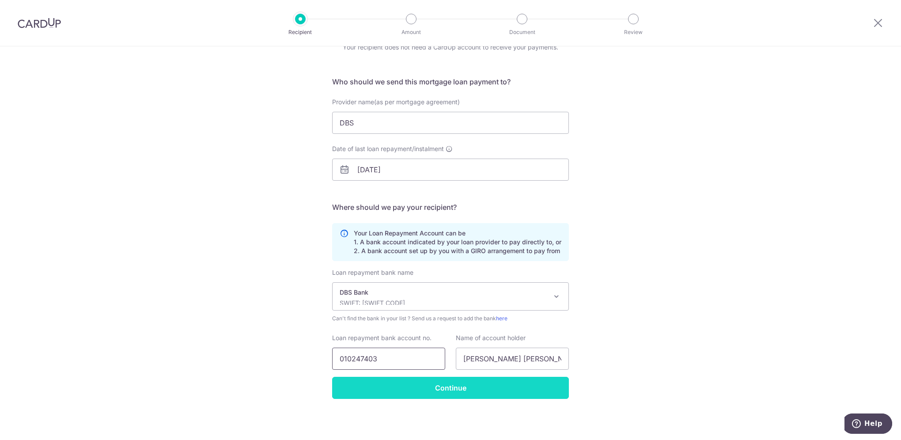
type input "010247403"
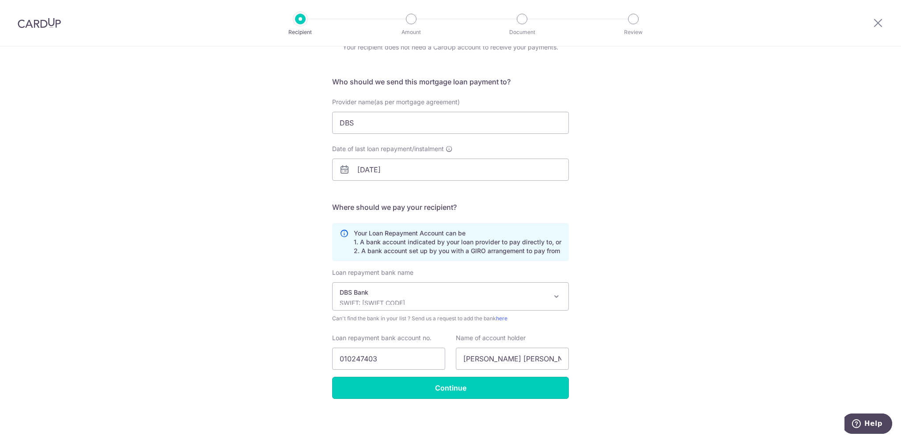
click at [456, 390] on input "Continue" at bounding box center [450, 388] width 237 height 22
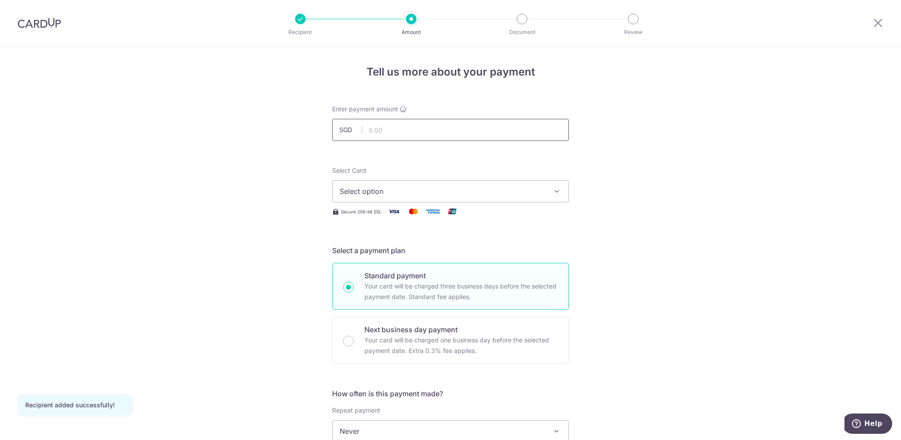
click at [421, 129] on input "text" at bounding box center [450, 130] width 237 height 22
click at [433, 130] on input "8512.00" at bounding box center [450, 130] width 237 height 22
drag, startPoint x: 433, startPoint y: 130, endPoint x: 364, endPoint y: 131, distance: 69.4
click at [364, 131] on input "8512.00" at bounding box center [450, 130] width 237 height 22
type input "10,012.00"
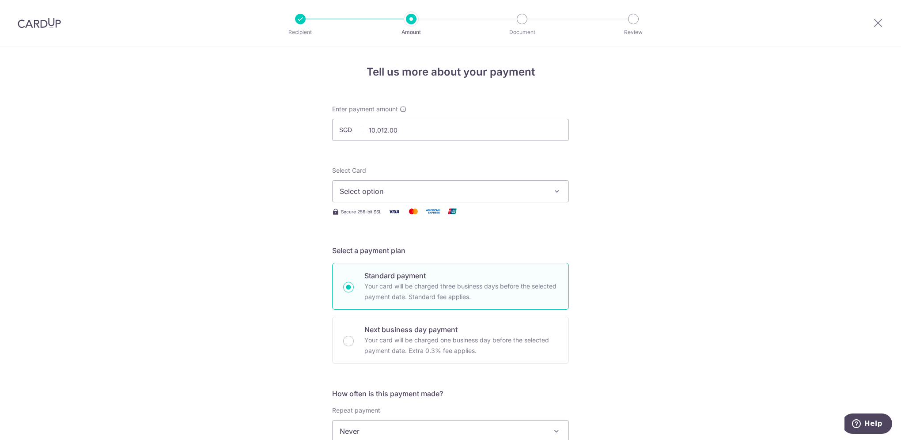
click at [633, 198] on div "Tell us more about your payment Enter payment amount SGD 10,012.00 10012.00 Rec…" at bounding box center [450, 445] width 901 height 799
click at [553, 193] on icon "button" at bounding box center [557, 191] width 9 height 9
click at [514, 251] on span "**** 1074" at bounding box center [451, 254] width 222 height 11
click at [631, 244] on div "Tell us more about your payment Enter payment amount SGD 10,012.00 10012.00 Rec…" at bounding box center [450, 445] width 901 height 799
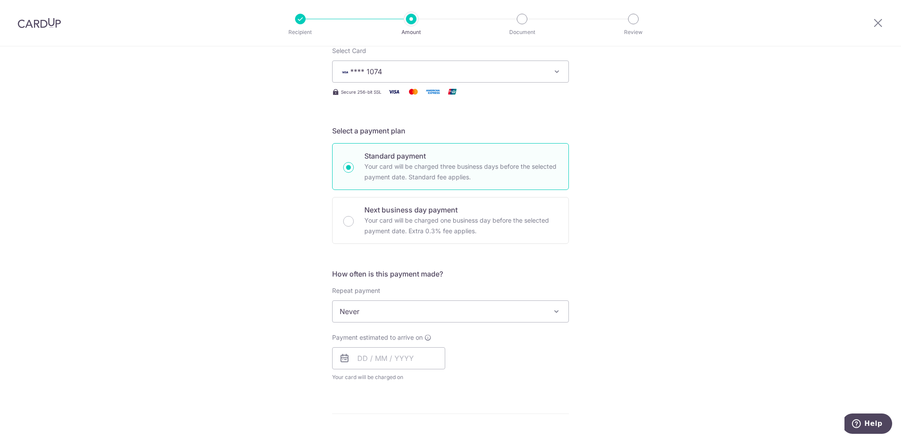
scroll to position [133, 0]
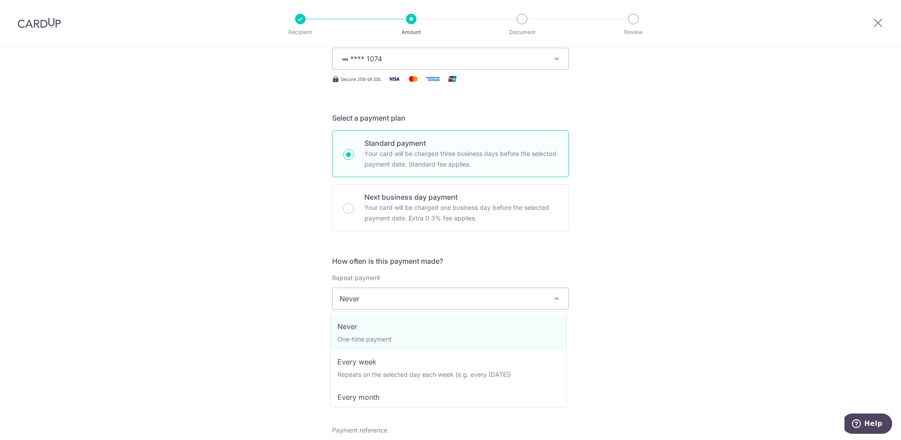
click at [486, 300] on span "Never" at bounding box center [451, 298] width 236 height 21
select select "3"
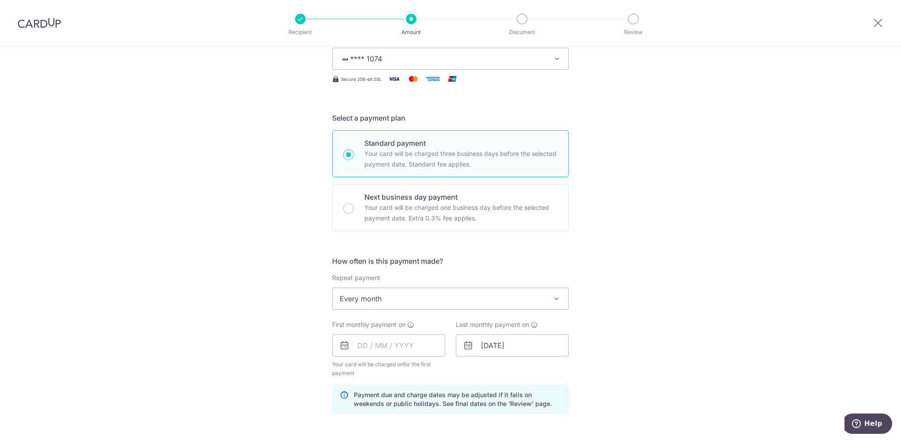
click at [655, 316] on div "Tell us more about your payment Enter payment amount SGD 10,012.00 10012.00 Rec…" at bounding box center [450, 336] width 901 height 844
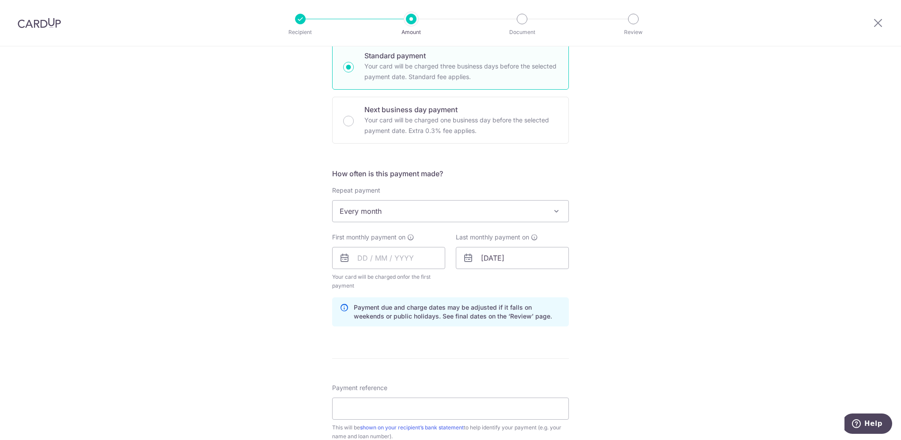
scroll to position [221, 0]
click at [374, 252] on input "text" at bounding box center [388, 257] width 113 height 22
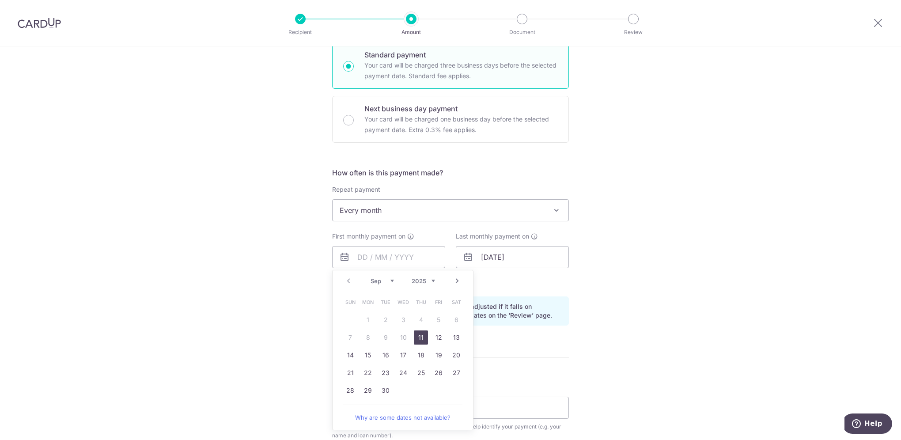
click at [391, 281] on select "Sep Oct Nov Dec" at bounding box center [382, 280] width 23 height 7
click at [401, 315] on link "1" at bounding box center [403, 320] width 14 height 14
type input "[DATE]"
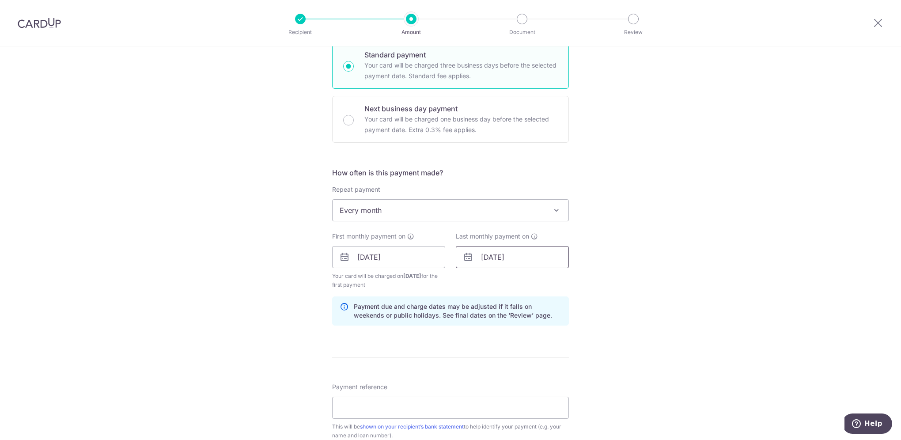
click at [527, 257] on input "01/02/2037" at bounding box center [512, 257] width 113 height 22
click at [527, 260] on input "01/02/2037" at bounding box center [512, 257] width 113 height 22
click at [556, 281] on select "2024 2025 2026 2027 2028 2029 2030 2031 2032 2033 2034 2035" at bounding box center [546, 280] width 23 height 7
click at [556, 282] on select "2024 2025 2026 2027 2028 2029 2030 2031 2032 2033 2034 2035" at bounding box center [546, 280] width 23 height 7
click at [535, 277] on select "2024 2025 2026 2027 2028 2029 2030 2031 2032 2033 2034 2035" at bounding box center [546, 280] width 23 height 7
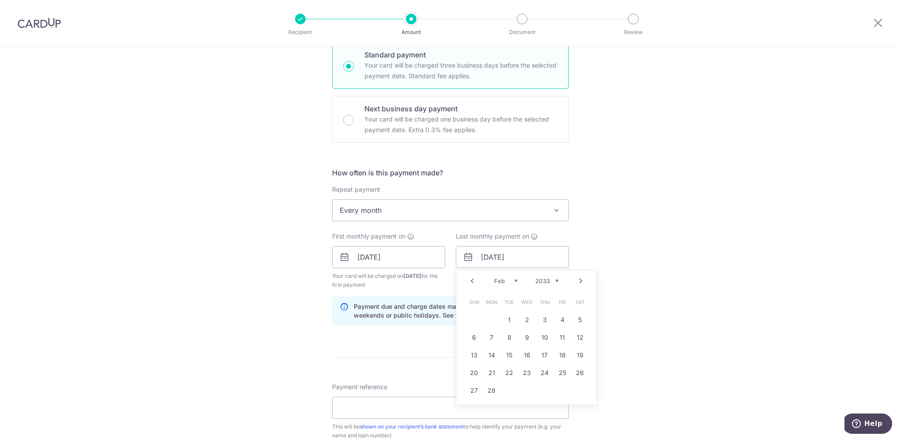
click at [619, 323] on div "Tell us more about your payment Enter payment amount SGD 10,012.00 10012.00 Rec…" at bounding box center [450, 248] width 901 height 844
click at [525, 256] on input "01/02/2037" at bounding box center [512, 257] width 113 height 22
type input "01/02/2033"
click at [617, 245] on div "Tell us more about your payment Enter payment amount SGD 10,012.00 10012.00 Rec…" at bounding box center [450, 248] width 901 height 844
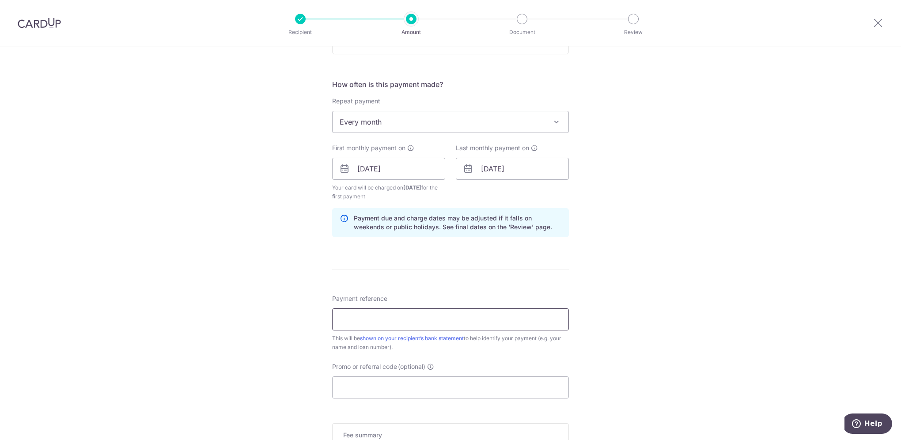
click at [484, 313] on input "Payment reference" at bounding box center [450, 319] width 237 height 22
type input "5CY - CU"
click at [389, 388] on input "Promo or referral code (optional)" at bounding box center [450, 387] width 237 height 22
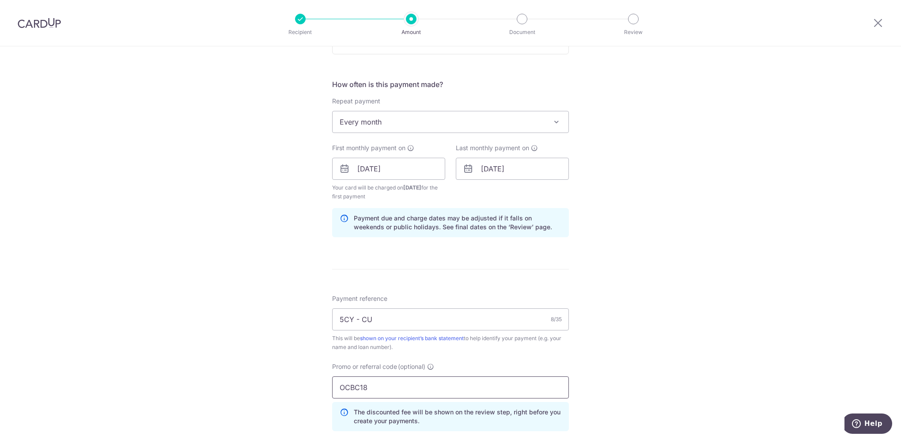
type input "OCBC18"
click at [635, 369] on div "Tell us more about your payment Enter payment amount SGD 10,012.00 10012.00 Rec…" at bounding box center [450, 179] width 901 height 884
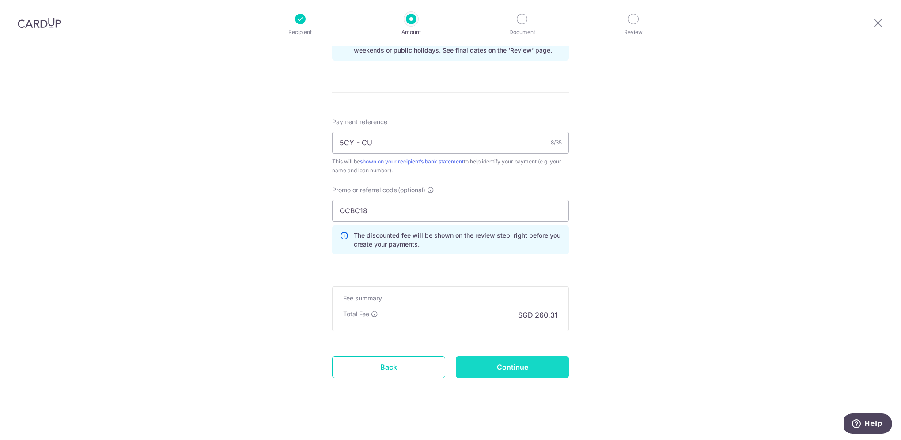
click at [527, 362] on input "Continue" at bounding box center [512, 367] width 113 height 22
type input "Create Schedule"
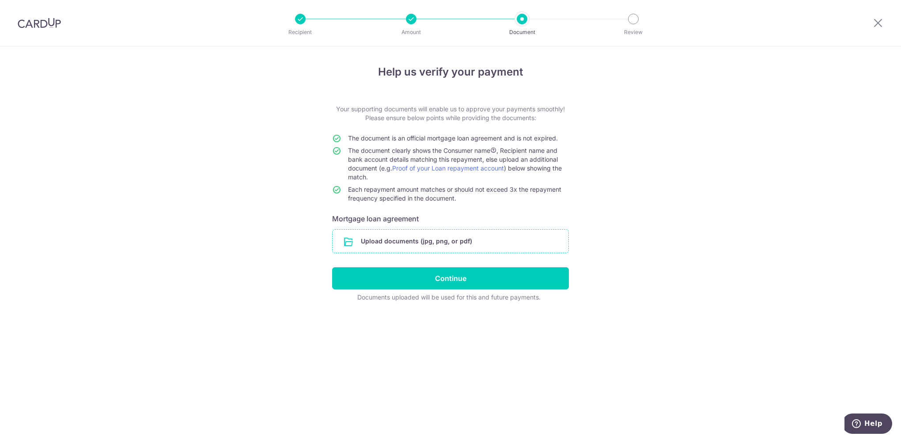
click at [406, 240] on input "file" at bounding box center [451, 241] width 236 height 23
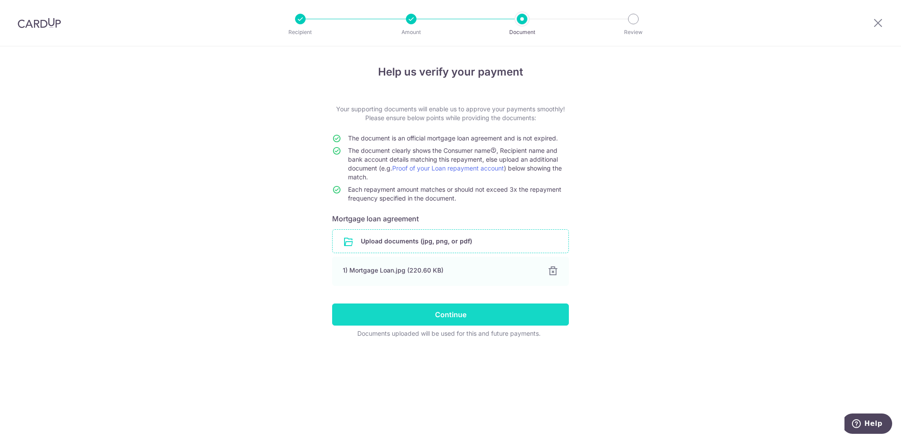
click at [470, 318] on input "Continue" at bounding box center [450, 314] width 237 height 22
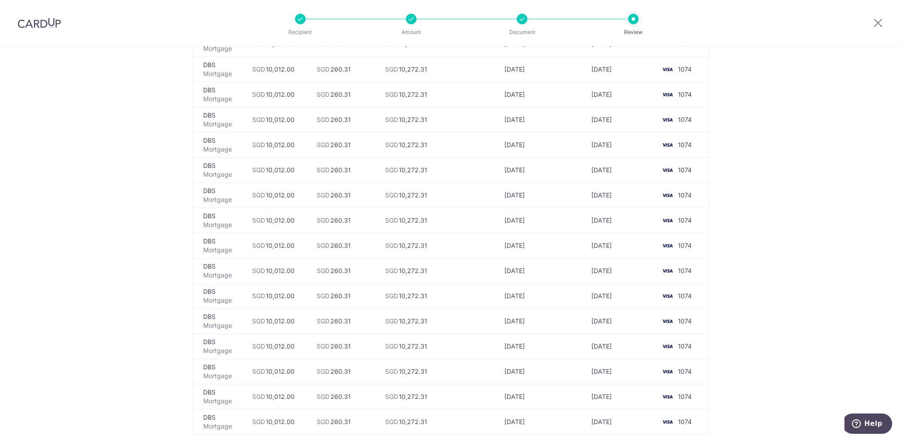
scroll to position [2078, 0]
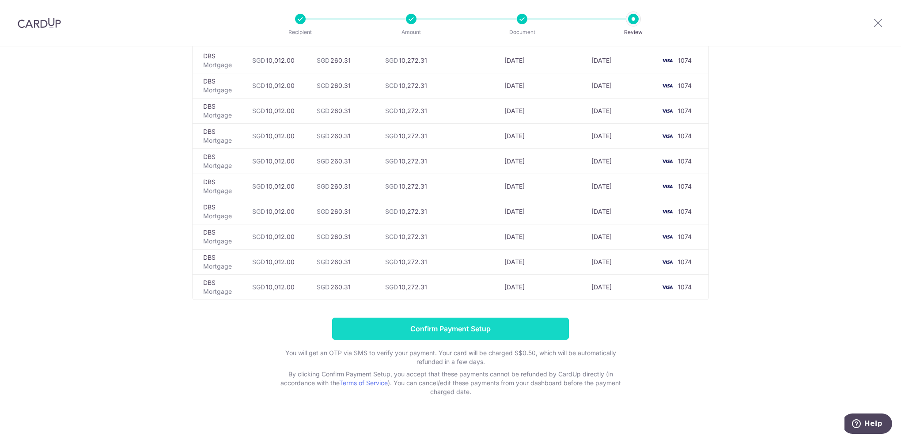
click at [439, 318] on input "Confirm Payment Setup" at bounding box center [450, 329] width 237 height 22
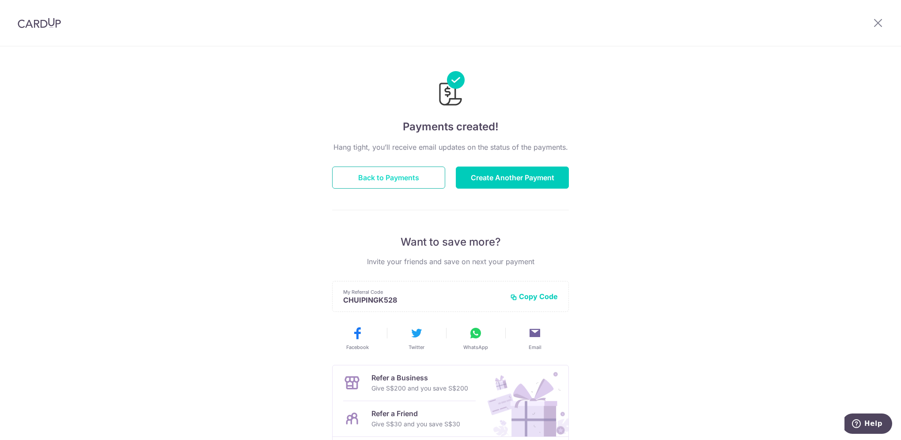
click at [390, 184] on button "Back to Payments" at bounding box center [388, 178] width 113 height 22
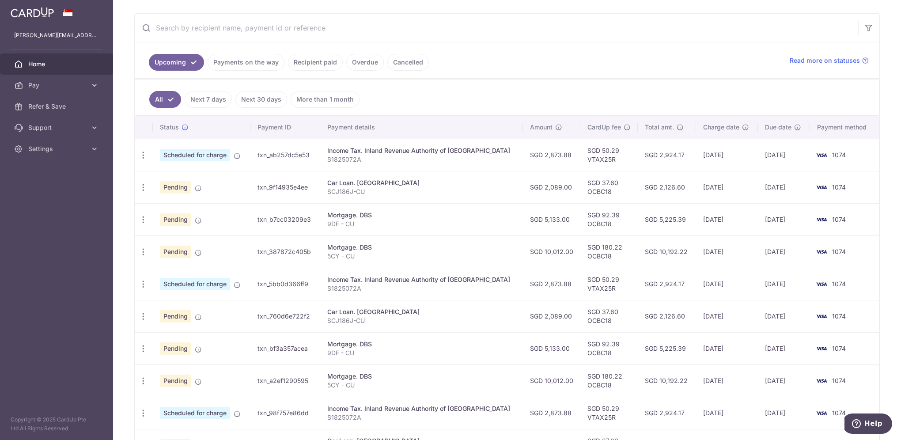
scroll to position [133, 0]
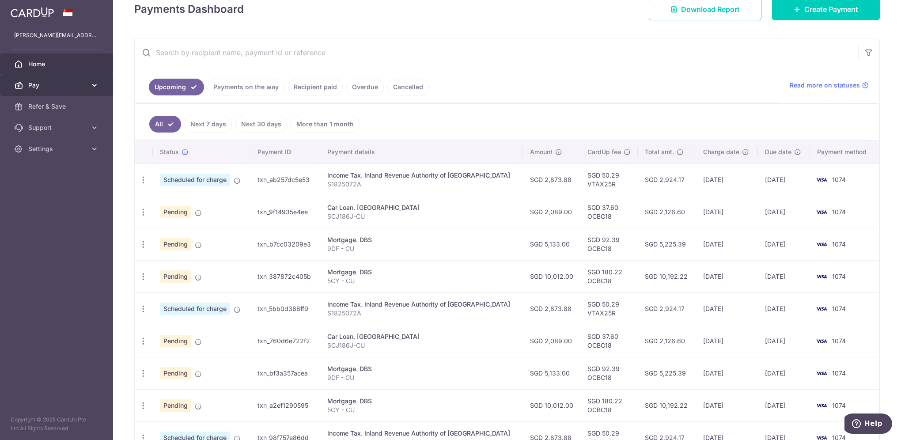
click at [98, 85] on icon at bounding box center [94, 85] width 9 height 9
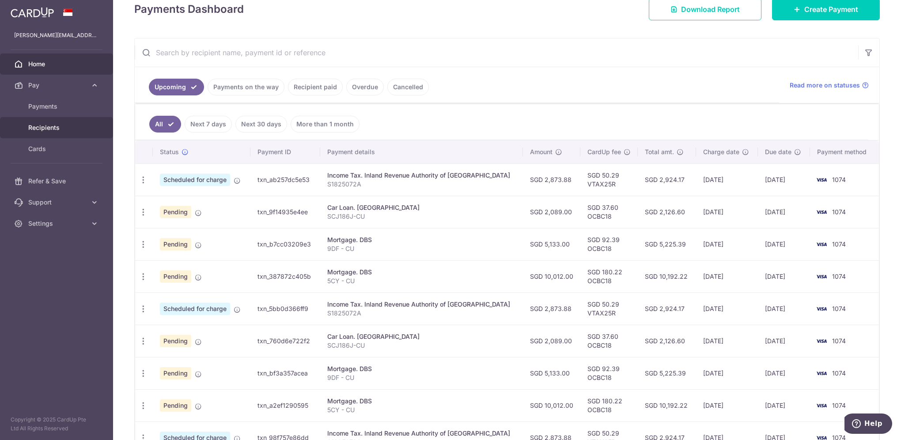
click at [57, 131] on span "Recipients" at bounding box center [57, 127] width 58 height 9
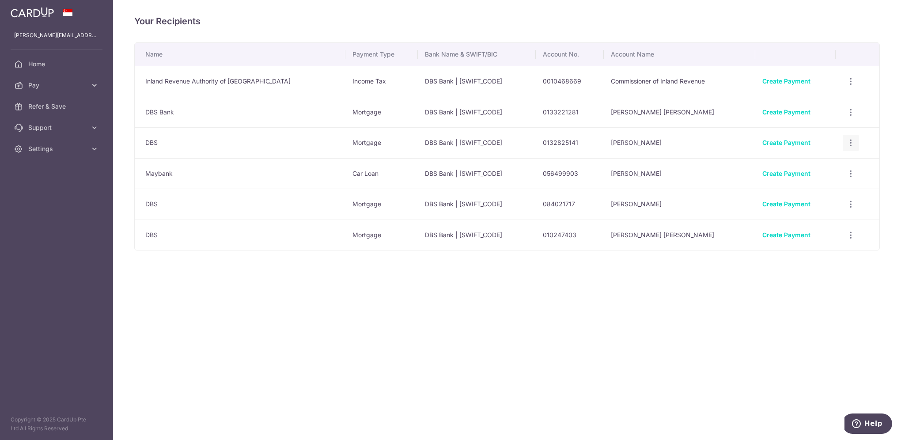
click at [849, 144] on icon "button" at bounding box center [850, 142] width 9 height 9
click at [802, 164] on span "View/Edit" at bounding box center [822, 167] width 60 height 11
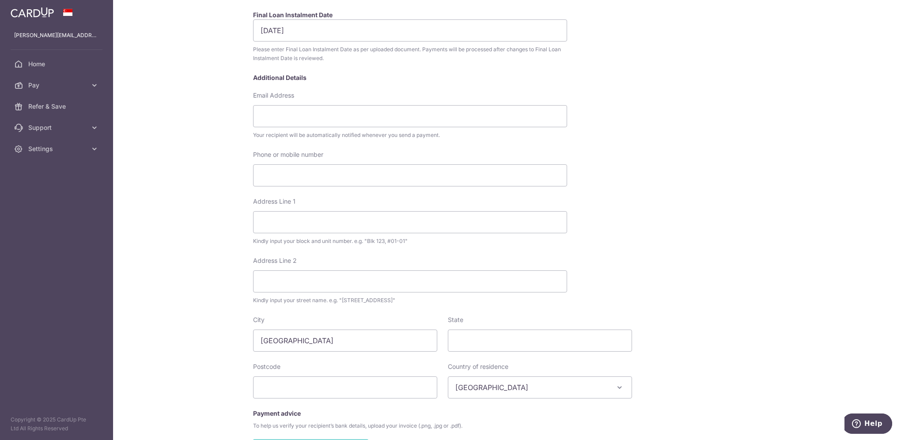
scroll to position [319, 0]
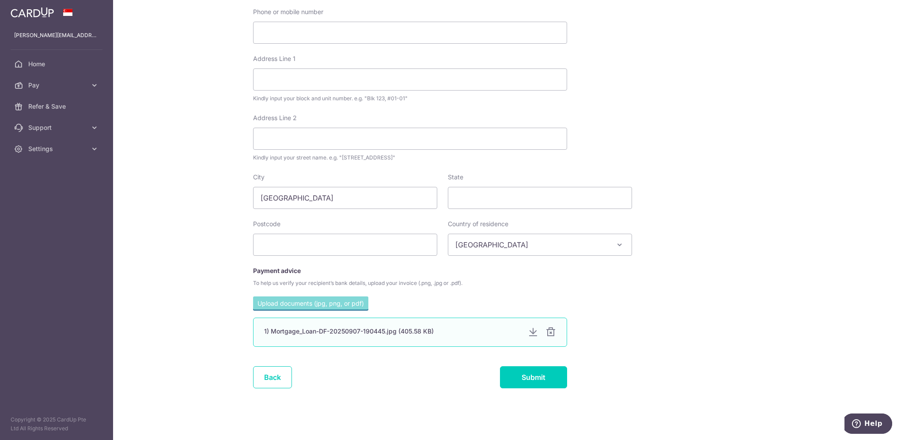
click at [551, 334] on div at bounding box center [551, 332] width 11 height 11
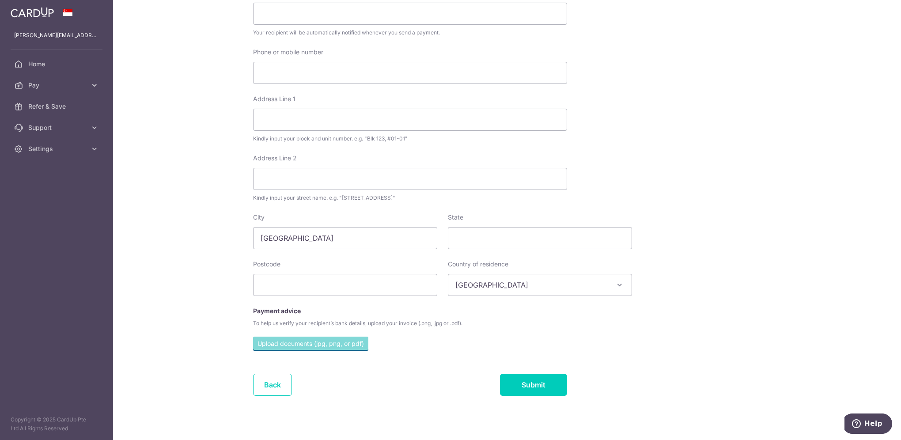
scroll to position [287, 0]
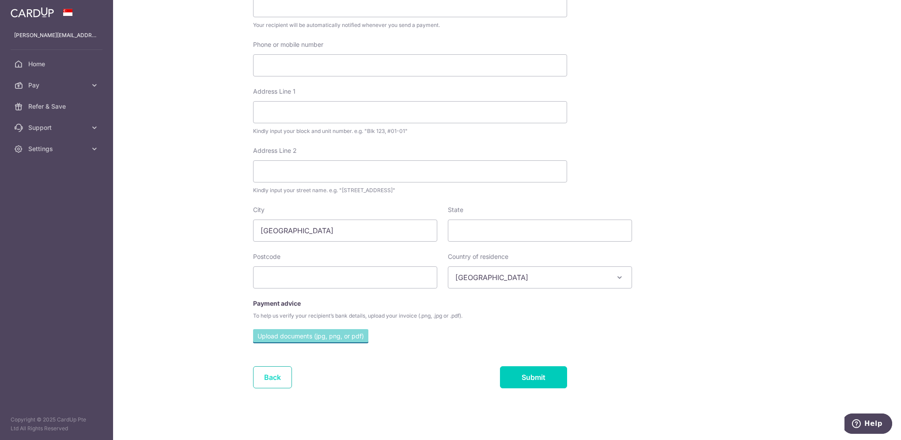
click at [279, 379] on link "Back" at bounding box center [272, 377] width 39 height 22
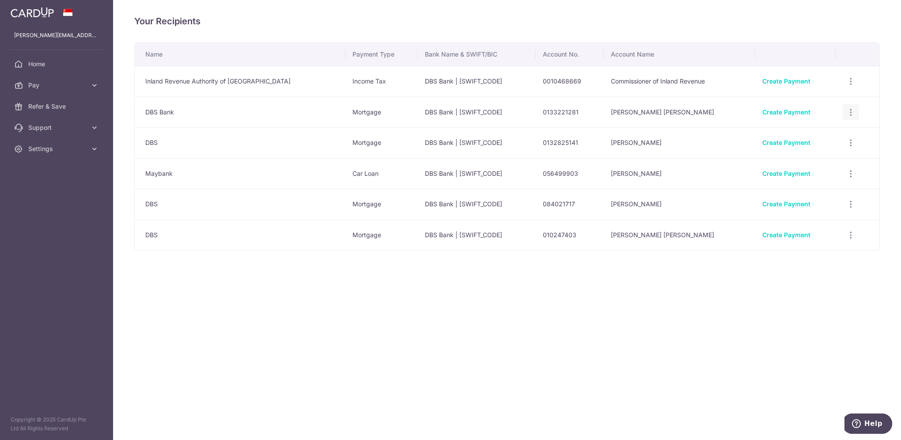
click at [846, 110] on icon "button" at bounding box center [850, 112] width 9 height 9
click at [831, 157] on span "Linked Payments" at bounding box center [820, 157] width 57 height 9
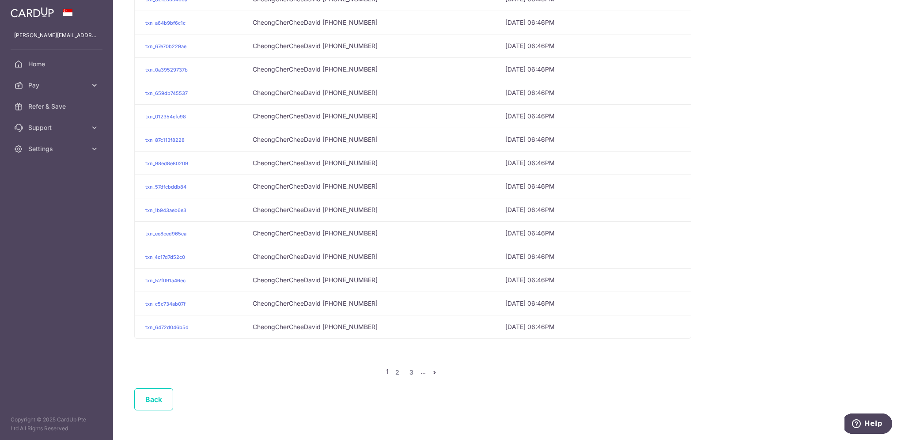
scroll to position [241, 0]
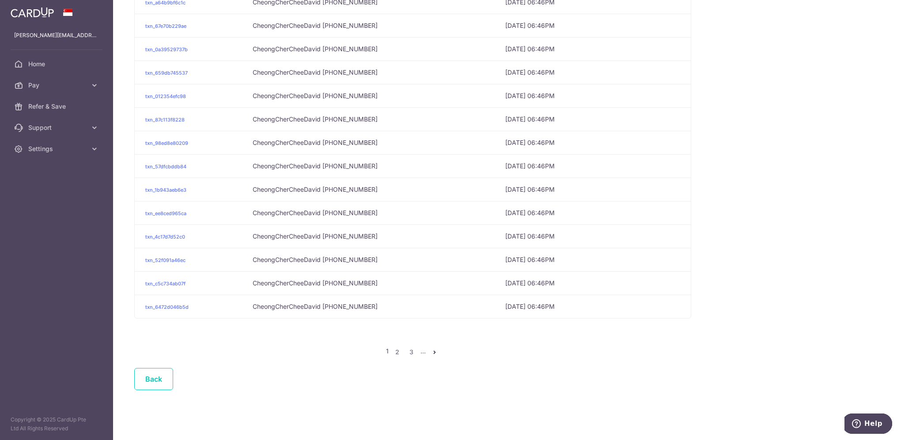
click at [143, 388] on div "Back" at bounding box center [366, 384] width 472 height 33
click at [147, 382] on link "Back" at bounding box center [153, 379] width 39 height 22
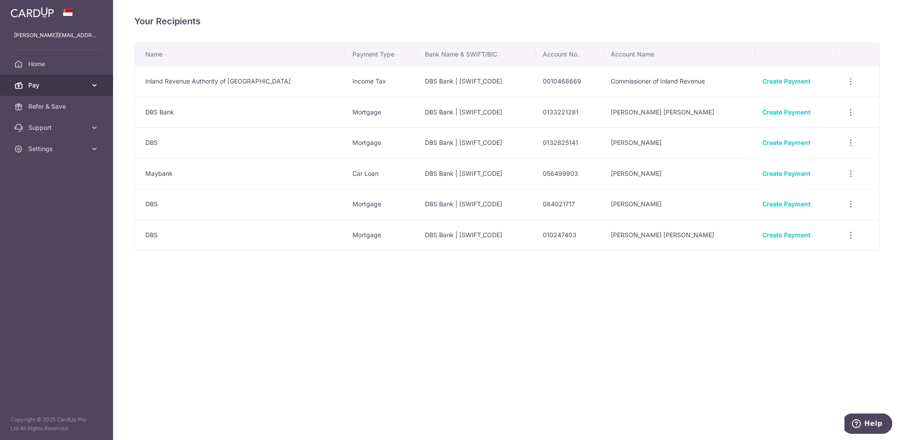
click at [92, 87] on icon at bounding box center [94, 85] width 9 height 9
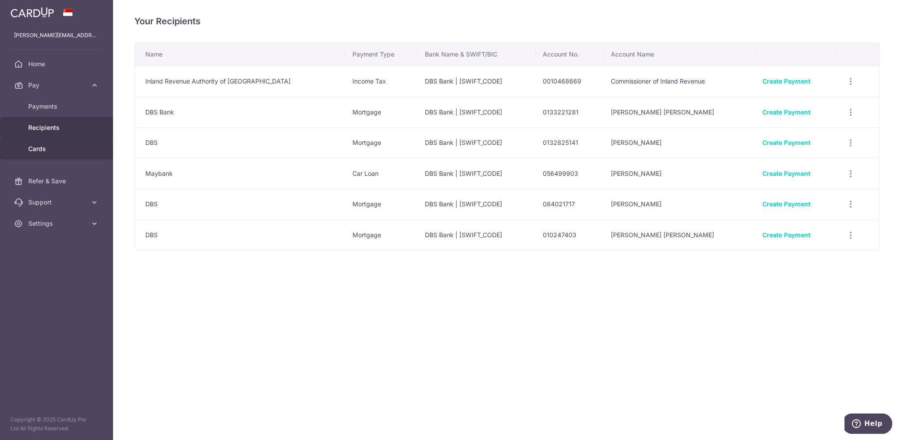
click at [83, 148] on span "Cards" at bounding box center [57, 148] width 58 height 9
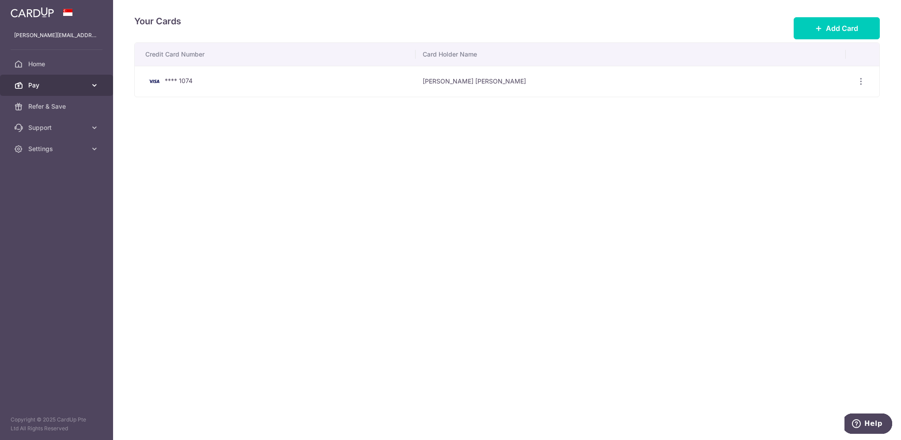
click at [98, 86] on icon at bounding box center [94, 85] width 9 height 9
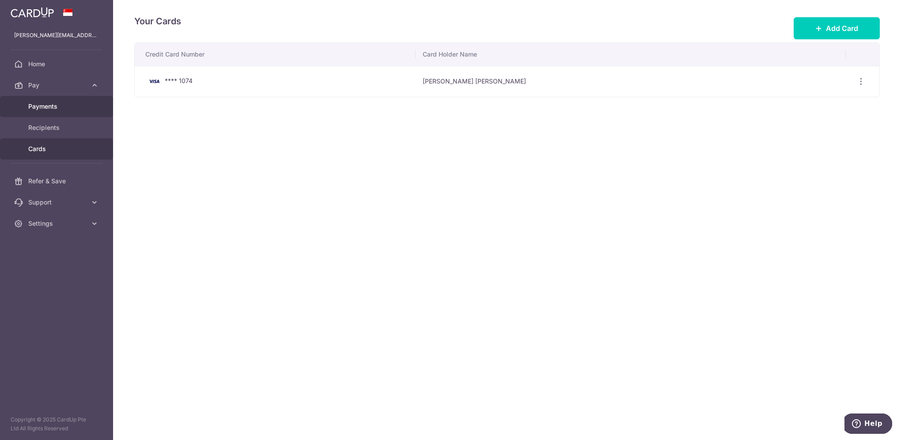
click at [87, 111] on link "Payments" at bounding box center [56, 106] width 113 height 21
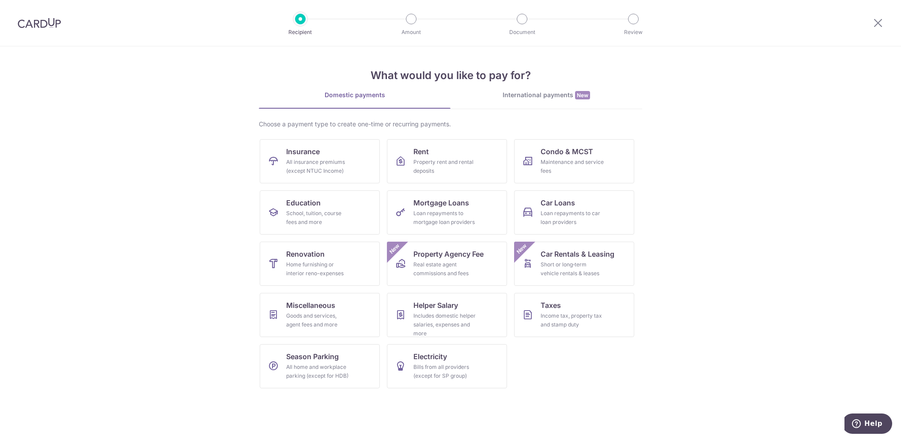
click at [40, 15] on div at bounding box center [39, 23] width 79 height 46
click at [41, 21] on img at bounding box center [39, 23] width 43 height 11
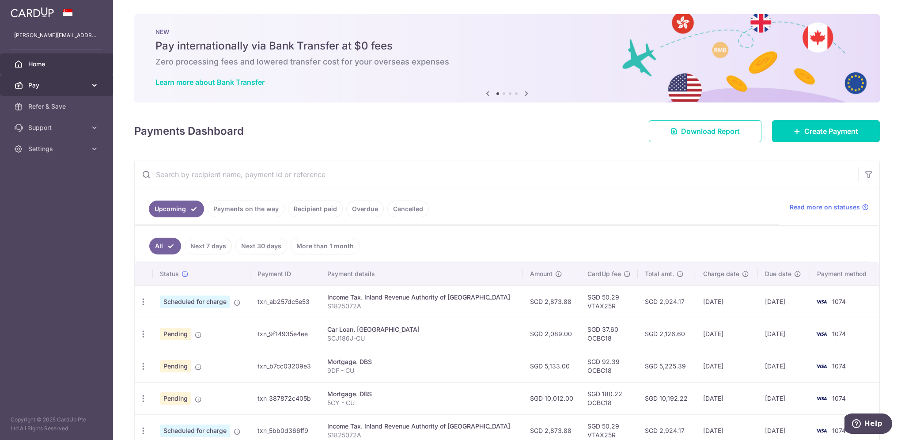
click at [97, 85] on icon at bounding box center [94, 85] width 9 height 9
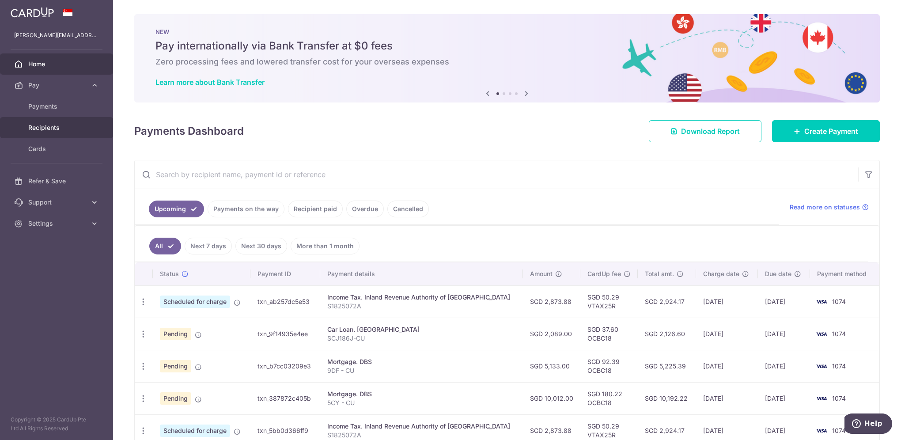
click at [80, 129] on span "Recipients" at bounding box center [57, 127] width 58 height 9
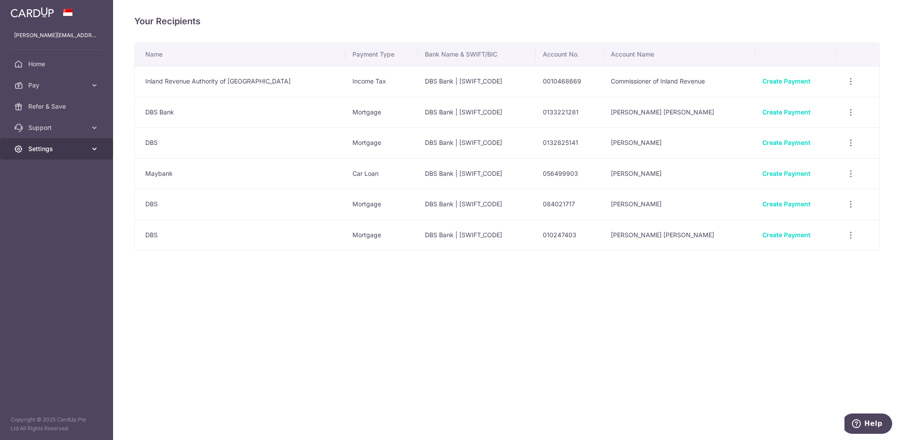
click at [90, 150] on icon at bounding box center [94, 148] width 9 height 9
click at [80, 168] on span "Account" at bounding box center [57, 170] width 58 height 9
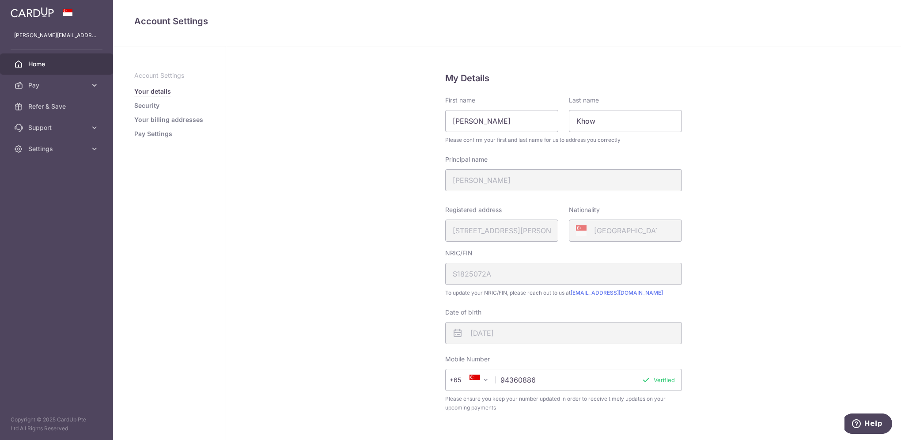
click at [40, 64] on span "Home" at bounding box center [57, 64] width 58 height 9
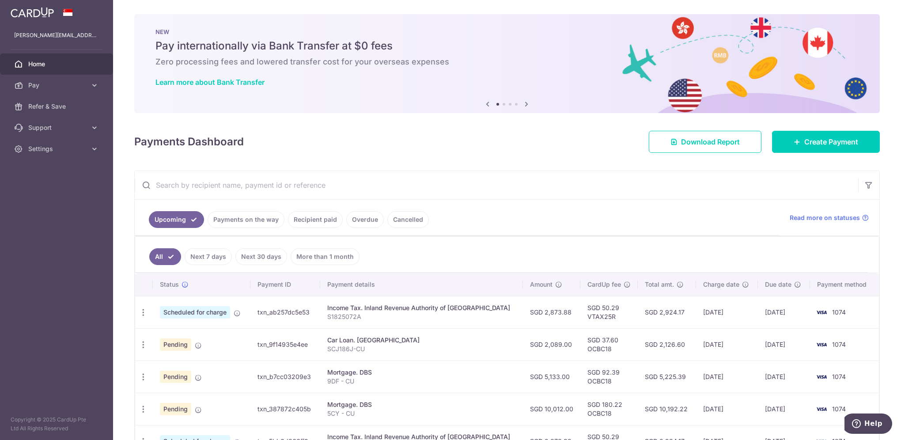
click at [525, 104] on icon at bounding box center [526, 104] width 11 height 11
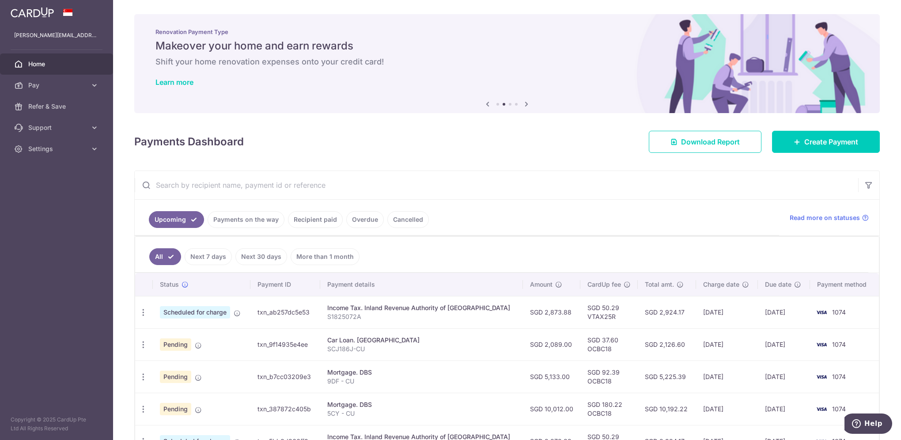
click at [525, 104] on icon at bounding box center [526, 104] width 11 height 11
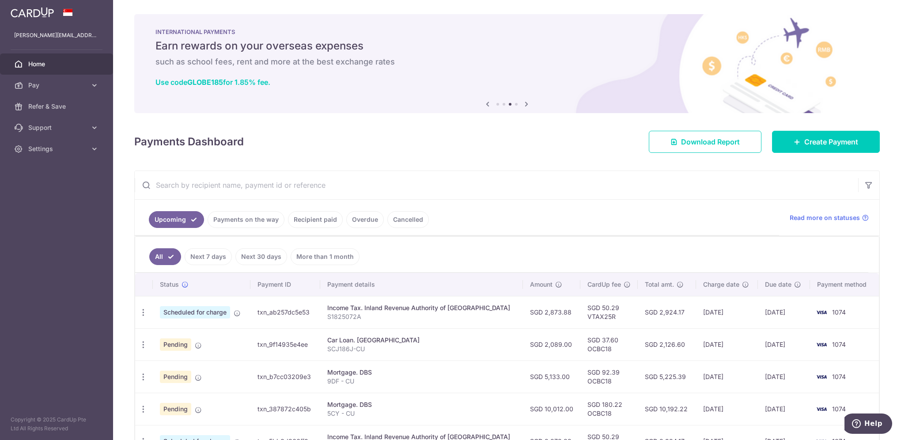
click at [525, 104] on icon at bounding box center [526, 104] width 11 height 11
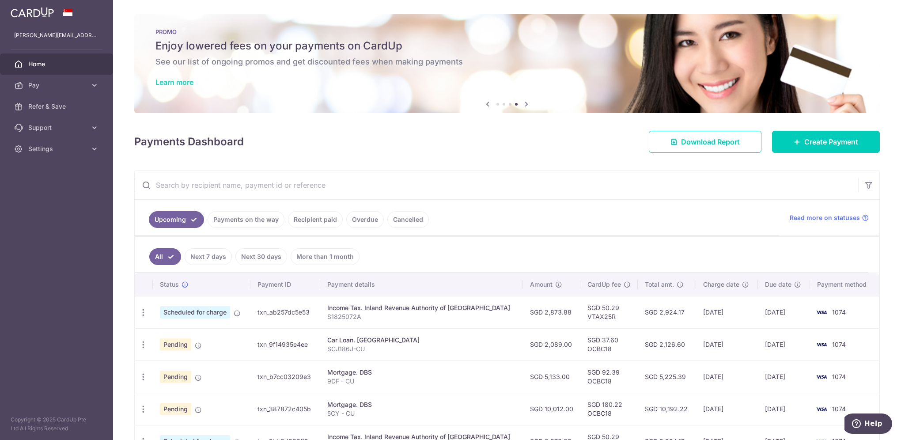
click at [181, 83] on link "Learn more" at bounding box center [174, 82] width 38 height 9
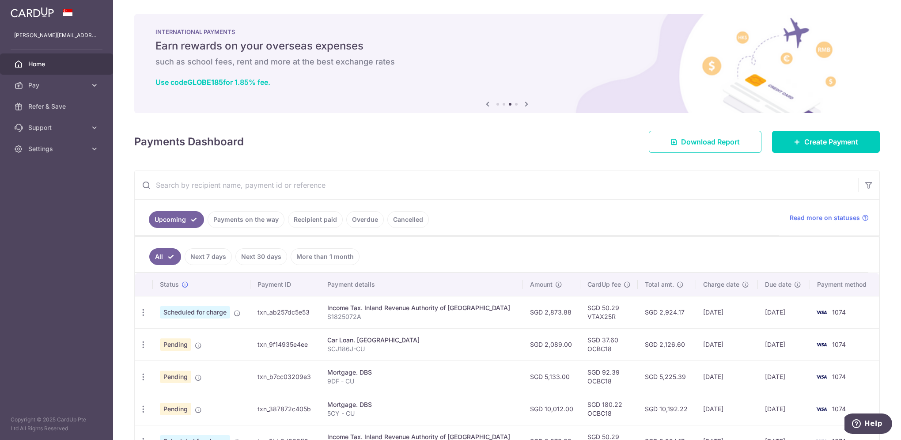
click at [525, 104] on icon at bounding box center [526, 104] width 11 height 11
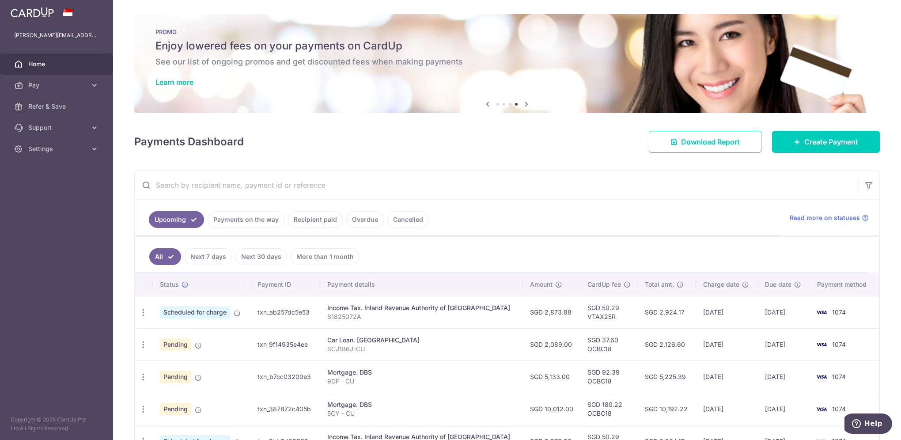
click at [525, 104] on icon at bounding box center [526, 104] width 11 height 11
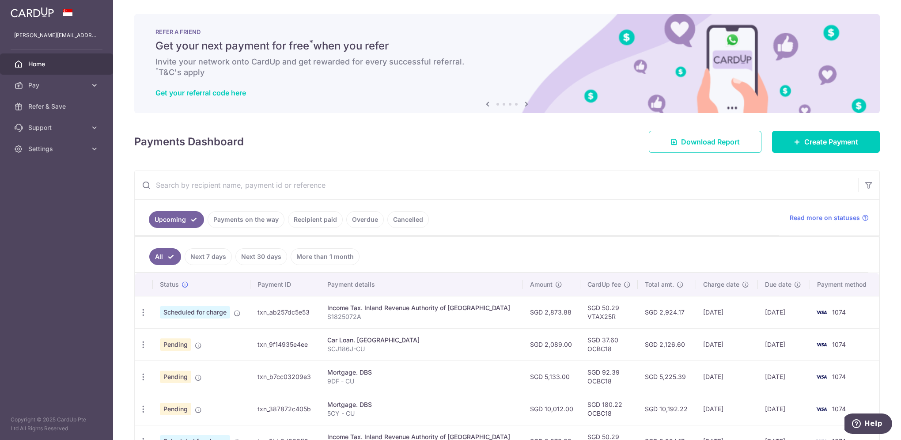
click at [525, 104] on icon at bounding box center [526, 104] width 11 height 11
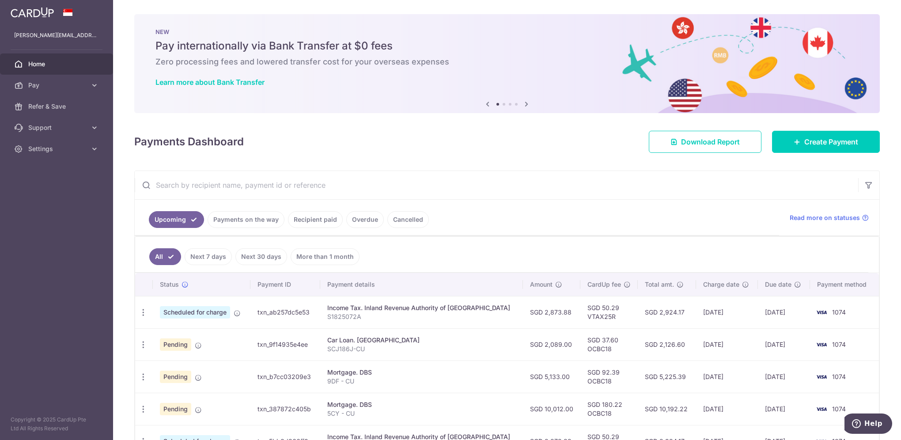
click at [525, 104] on icon at bounding box center [526, 104] width 11 height 11
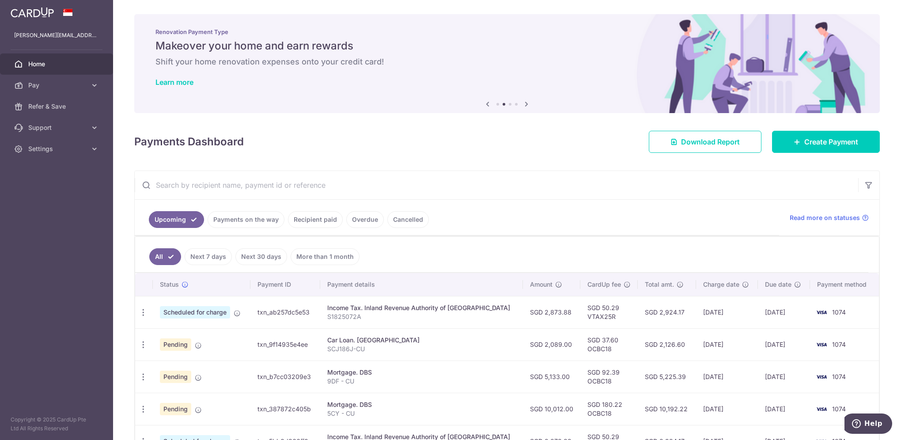
click at [525, 104] on icon at bounding box center [526, 104] width 11 height 11
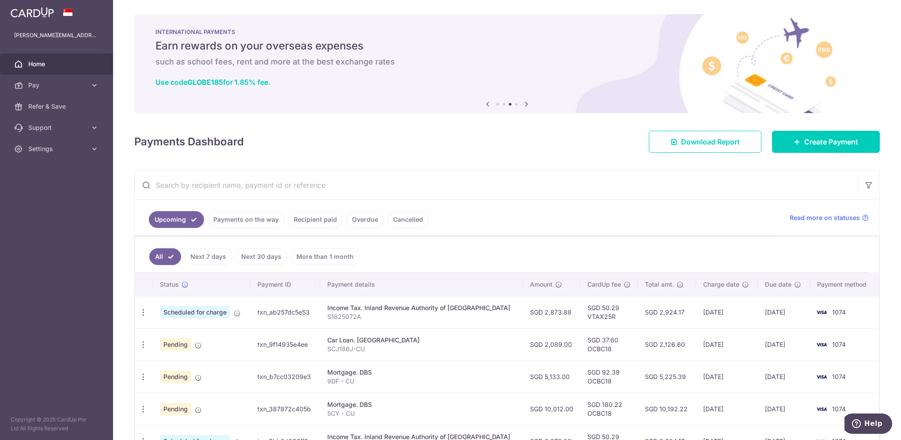
click at [525, 104] on icon at bounding box center [526, 104] width 11 height 11
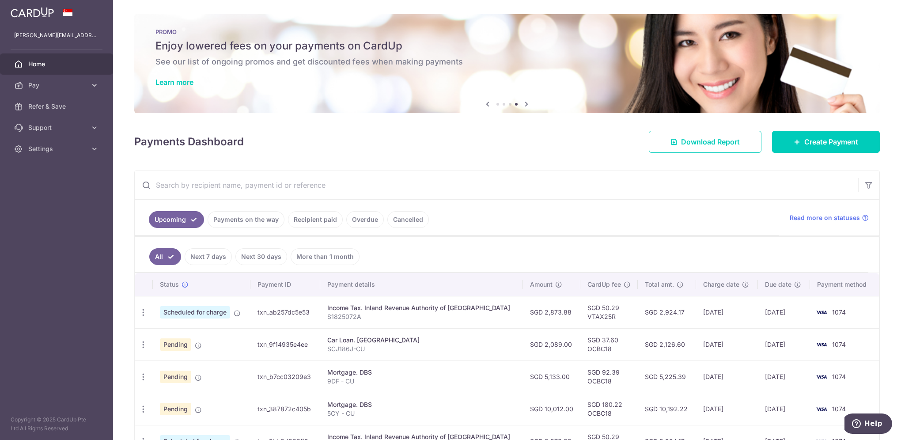
click at [37, 14] on img at bounding box center [32, 12] width 43 height 11
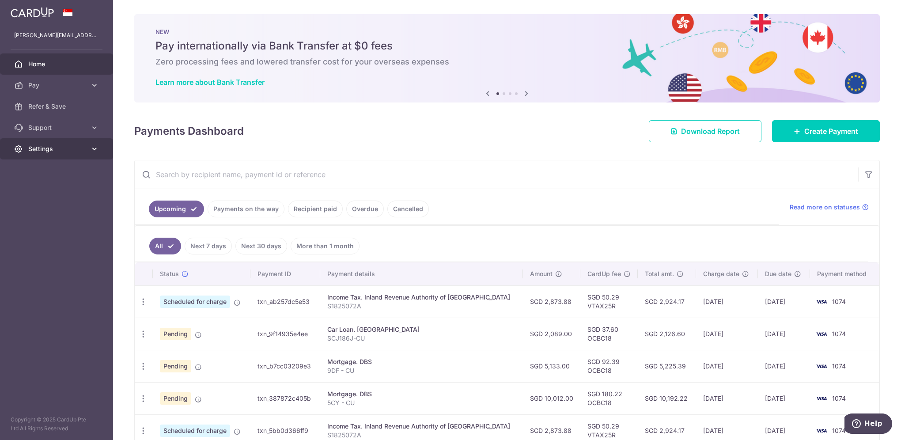
click at [99, 148] on link "Settings" at bounding box center [56, 148] width 113 height 21
click at [47, 189] on span "Logout" at bounding box center [57, 191] width 58 height 9
